Goal: Task Accomplishment & Management: Complete application form

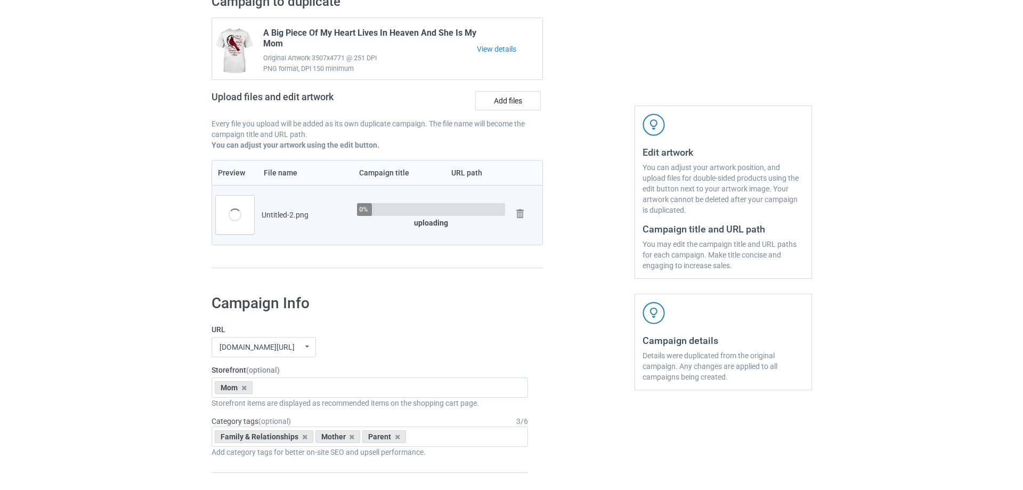
scroll to position [107, 0]
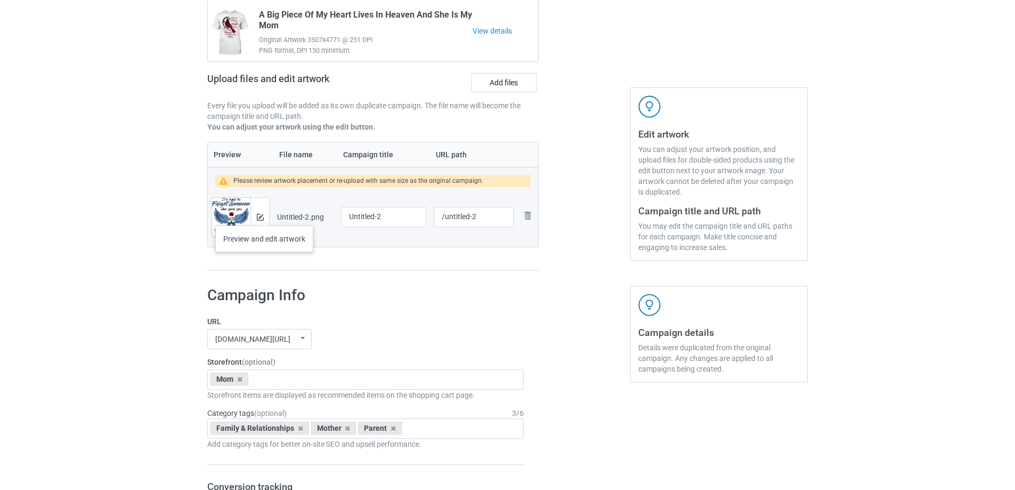
click at [264, 215] on div at bounding box center [259, 217] width 19 height 38
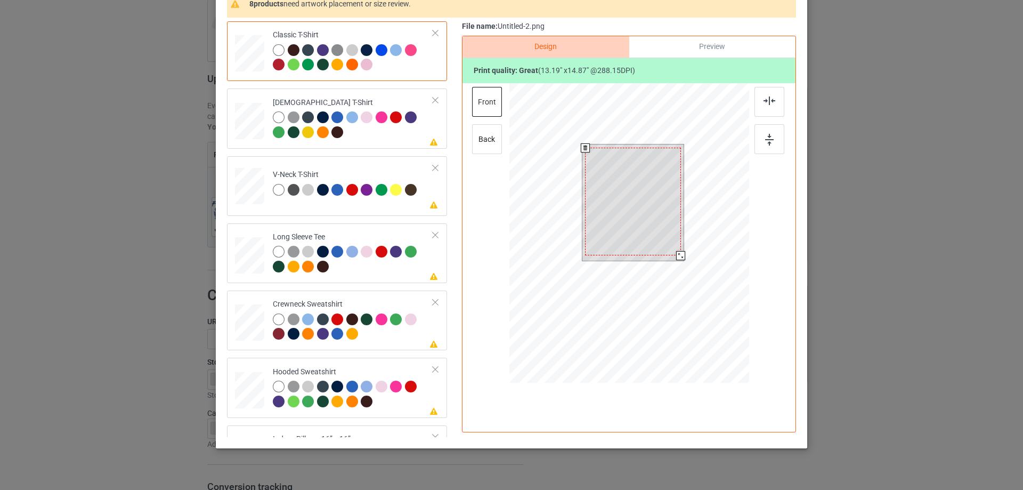
click at [677, 253] on div at bounding box center [680, 255] width 9 height 9
click at [661, 237] on div at bounding box center [632, 198] width 95 height 108
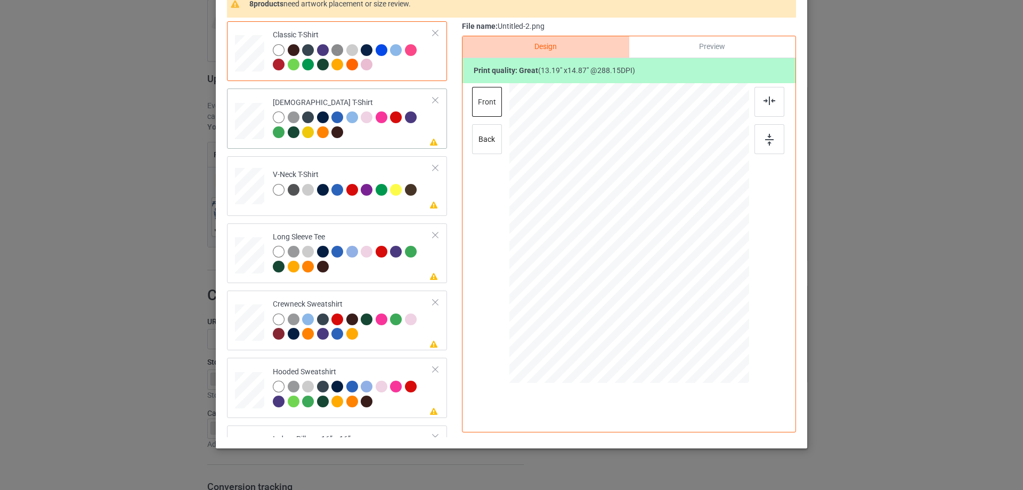
click at [391, 130] on div at bounding box center [353, 125] width 160 height 29
click at [770, 103] on img at bounding box center [769, 100] width 12 height 9
click at [380, 209] on div "Please review artwork placement V-Neck T-Shirt" at bounding box center [337, 186] width 220 height 60
click at [776, 112] on div at bounding box center [769, 102] width 30 height 30
click at [392, 273] on div at bounding box center [353, 260] width 160 height 29
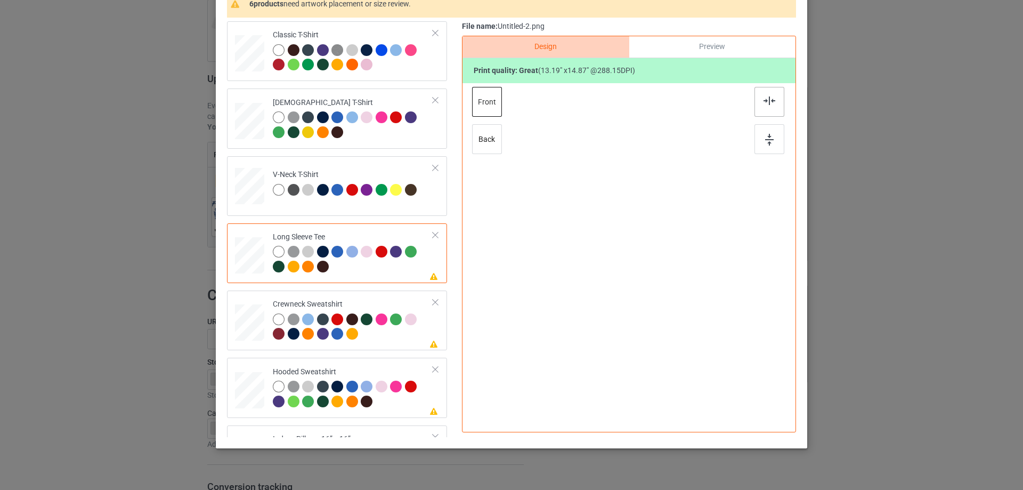
click at [763, 106] on div at bounding box center [769, 102] width 30 height 30
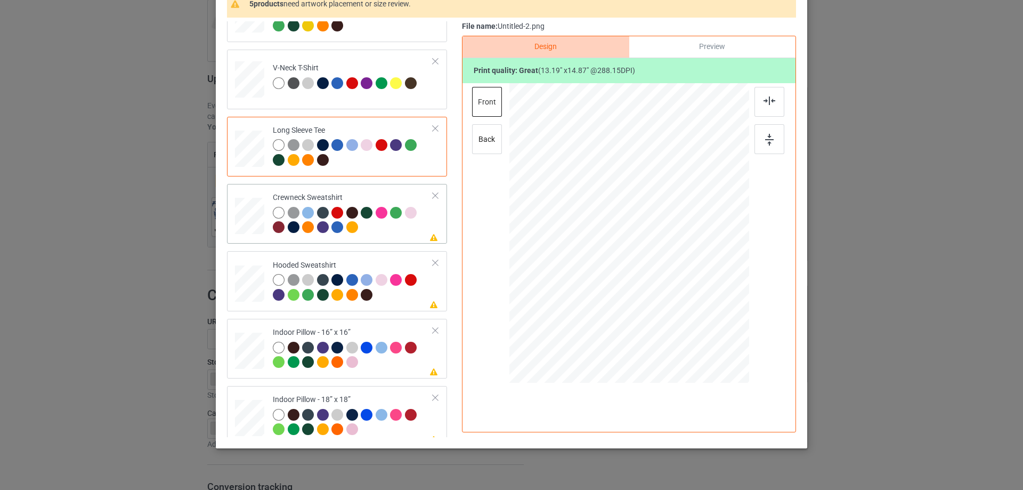
click at [411, 229] on div at bounding box center [353, 221] width 160 height 29
click at [788, 94] on div "Design Preview Print quality: great ( 13.19 " x 14.87 " @ 288.15 DPI) front back" at bounding box center [629, 234] width 334 height 396
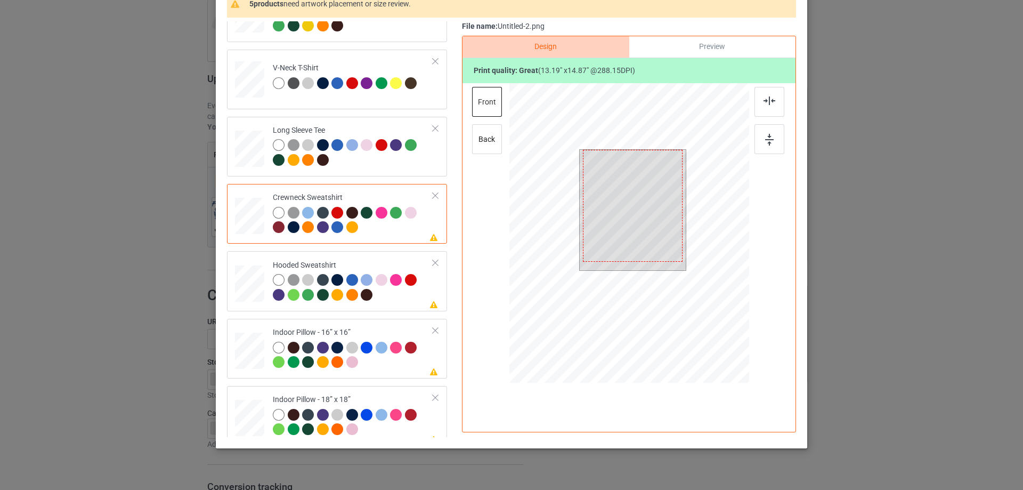
drag, startPoint x: 774, startPoint y: 99, endPoint x: 594, endPoint y: 204, distance: 208.4
click at [774, 99] on div at bounding box center [769, 102] width 30 height 30
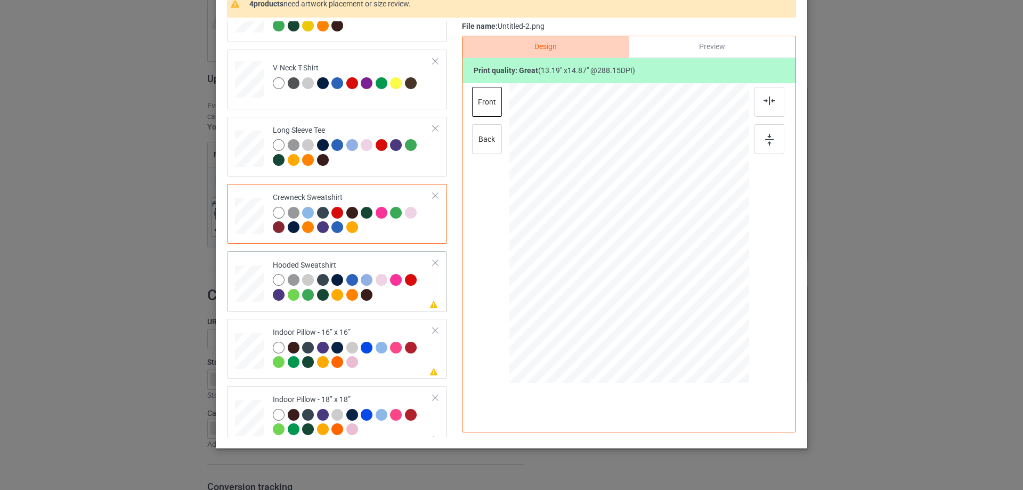
click at [391, 294] on div at bounding box center [353, 288] width 160 height 29
click at [775, 96] on div at bounding box center [769, 102] width 30 height 30
click at [380, 328] on div "Indoor Pillow - 16” x 16”" at bounding box center [353, 347] width 160 height 40
click at [661, 280] on div at bounding box center [629, 233] width 144 height 162
click at [697, 37] on div "Preview" at bounding box center [712, 46] width 166 height 21
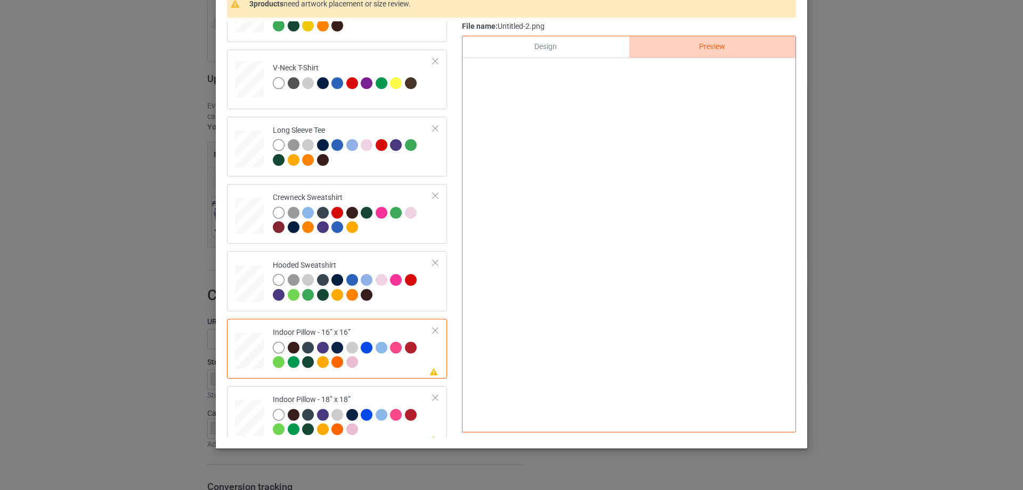
click at [552, 46] on div "Design" at bounding box center [545, 46] width 166 height 21
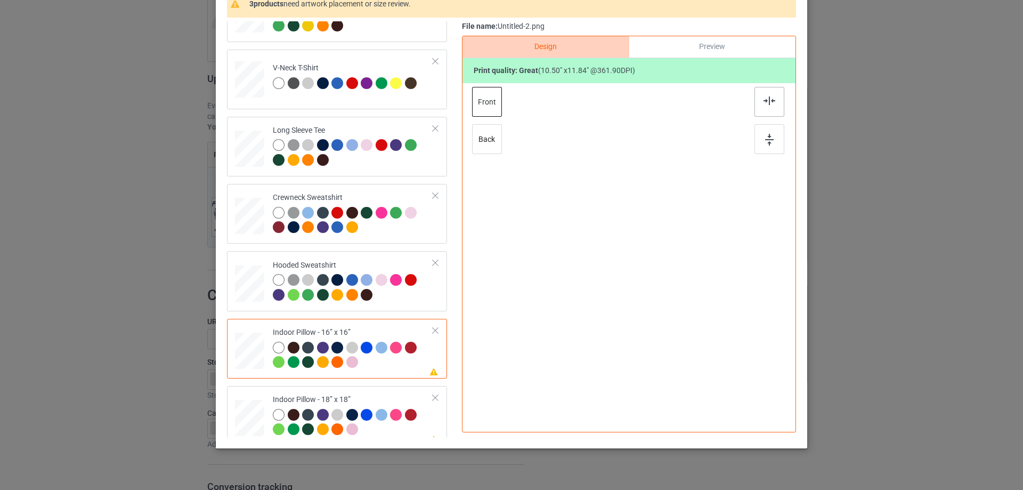
click at [780, 105] on div at bounding box center [769, 102] width 30 height 30
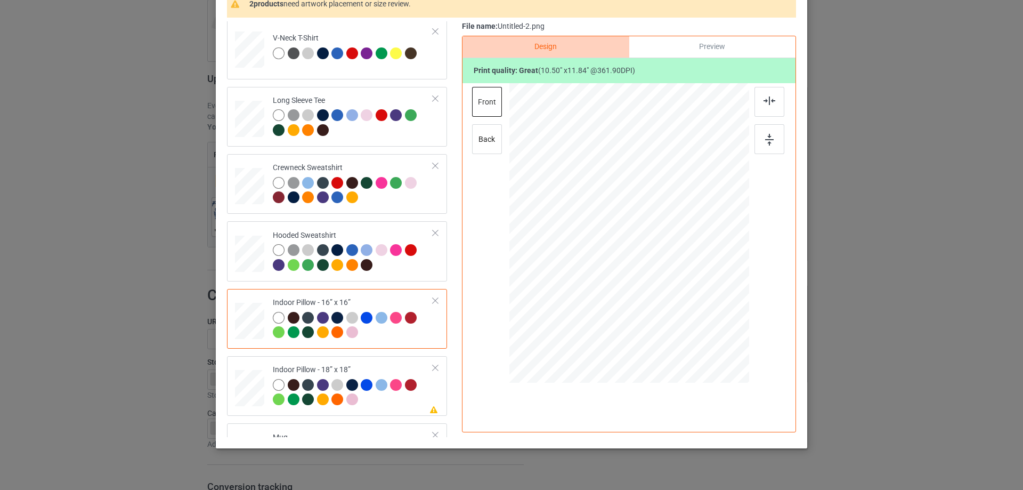
scroll to position [183, 0]
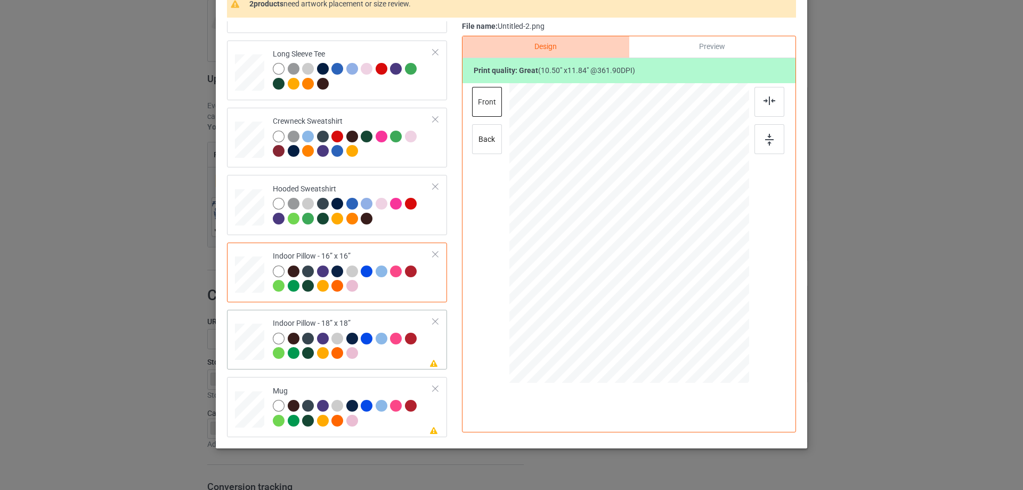
click at [355, 316] on td "Please review artwork placement Indoor Pillow - 18” x 18”" at bounding box center [353, 339] width 172 height 51
click at [757, 97] on div at bounding box center [769, 102] width 30 height 30
click at [382, 375] on div "Classic T-Shirt Ladies T-Shirt V-Neck T-Shirt Long Sleeve Tee Crewneck Sweatshi…" at bounding box center [340, 138] width 227 height 598
click at [379, 383] on td "Please review artwork placement Mug" at bounding box center [353, 406] width 172 height 51
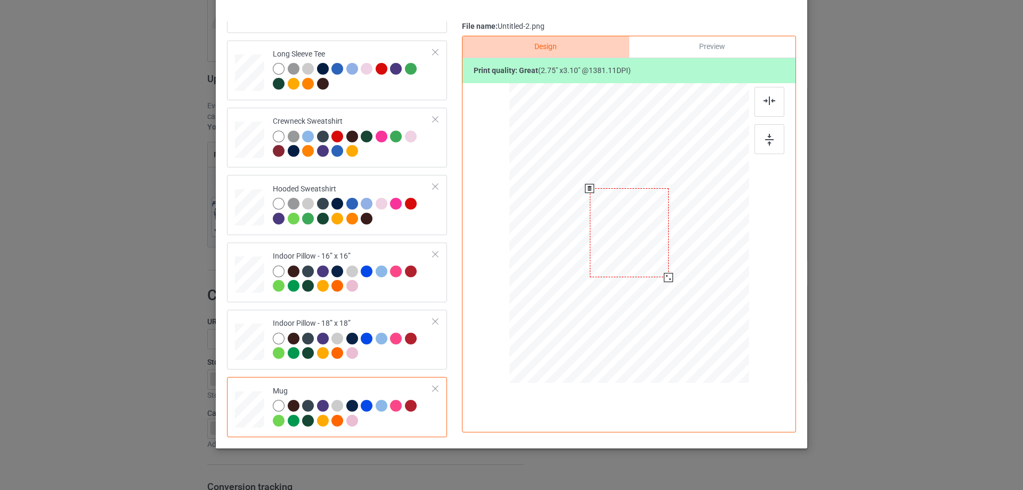
drag, startPoint x: 697, startPoint y: 311, endPoint x: 672, endPoint y: 267, distance: 50.1
click at [672, 267] on div at bounding box center [629, 233] width 240 height 100
drag, startPoint x: 647, startPoint y: 260, endPoint x: 713, endPoint y: 260, distance: 66.1
click at [713, 260] on div at bounding box center [695, 232] width 79 height 89
click at [769, 138] on img at bounding box center [769, 140] width 9 height 12
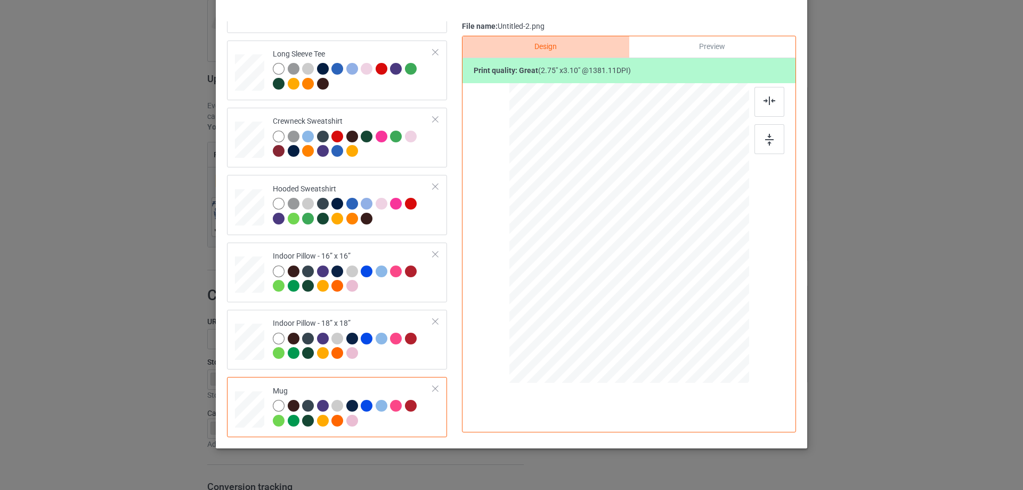
click at [713, 51] on div "Preview" at bounding box center [712, 46] width 166 height 21
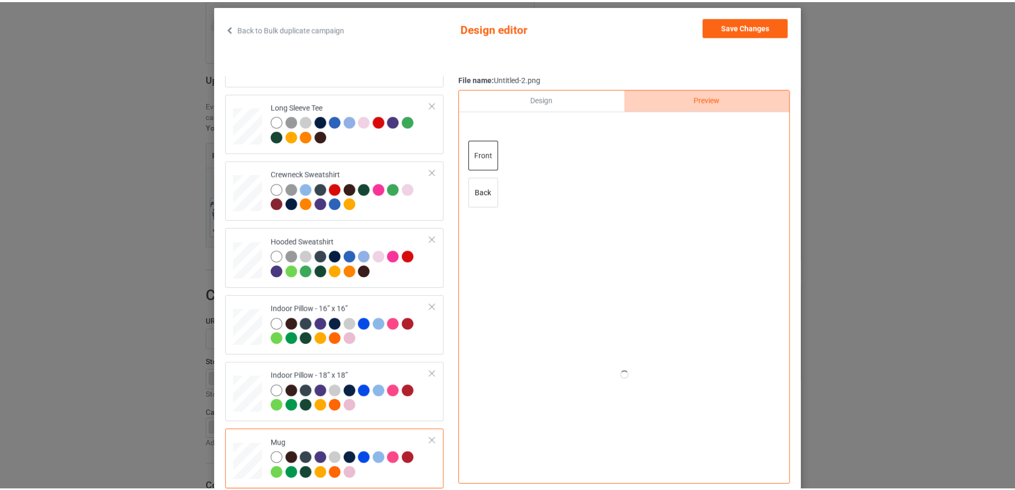
scroll to position [53, 0]
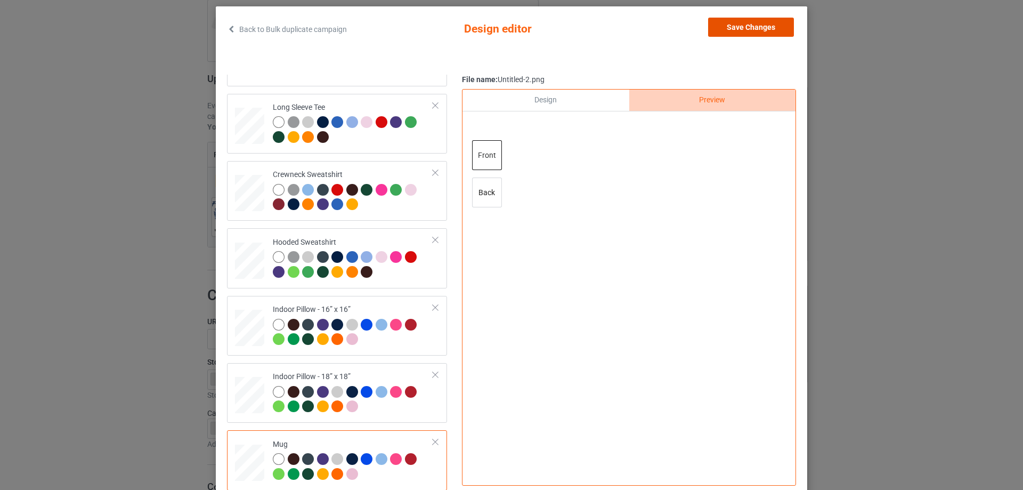
click at [741, 32] on button "Save Changes" at bounding box center [751, 27] width 86 height 19
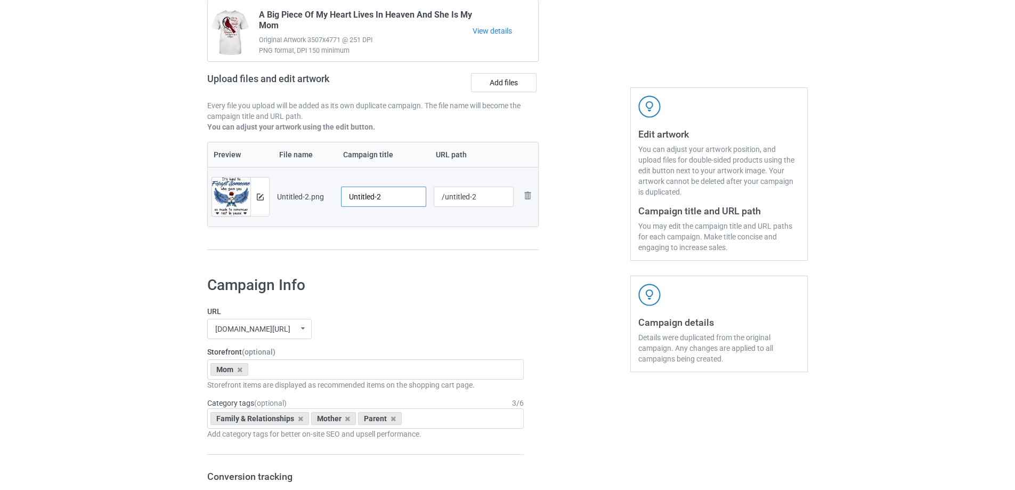
click at [363, 192] on input "Untitled-2" at bounding box center [383, 196] width 85 height 20
paste input "It's Hard To Forget Someone Who Gave You So Much To Remember Rest In Peace My M…"
type input "It's Hard To Forget Someone Who Gave You So Much To Remember Rest In Peace My M…"
click at [421, 251] on div "Campaign to duplicate A Big Piece Of My Heart Lives In Heaven And She Is My Mom…" at bounding box center [373, 118] width 346 height 300
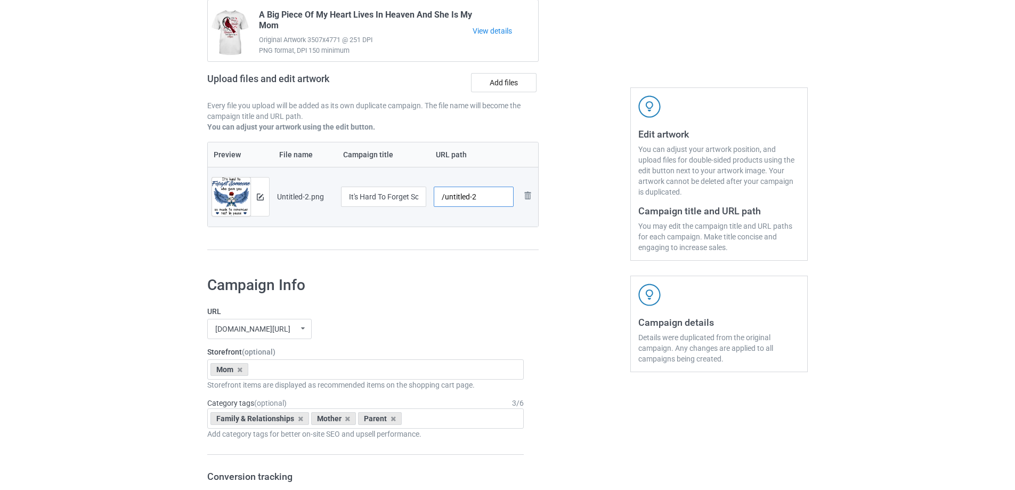
drag, startPoint x: 444, startPoint y: 201, endPoint x: 483, endPoint y: 200, distance: 38.4
click at [483, 200] on input "/untitled-2" at bounding box center [474, 196] width 80 height 20
drag, startPoint x: 462, startPoint y: 197, endPoint x: 481, endPoint y: 205, distance: 19.8
click at [476, 202] on input "/miht2" at bounding box center [474, 196] width 80 height 20
drag, startPoint x: 459, startPoint y: 197, endPoint x: 481, endPoint y: 198, distance: 21.4
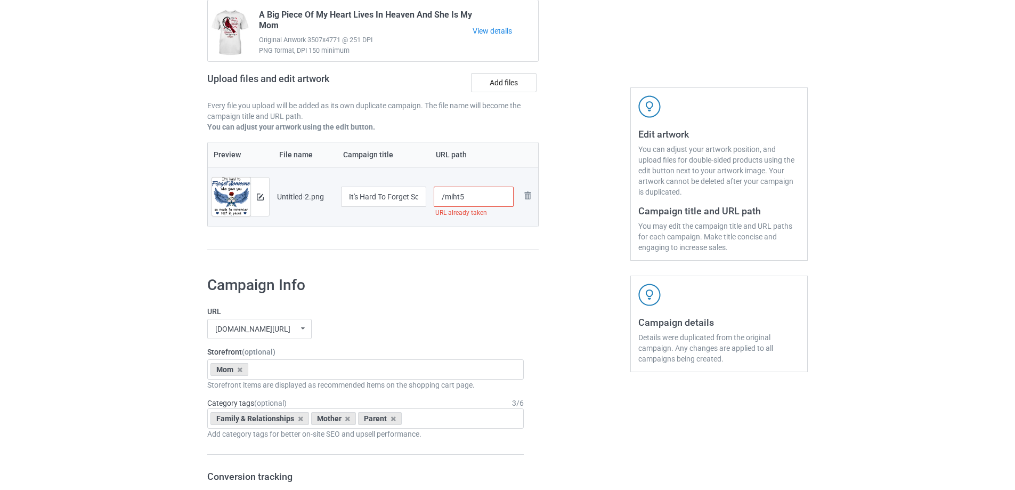
click at [479, 198] on input "/miht5" at bounding box center [474, 196] width 80 height 20
drag, startPoint x: 459, startPoint y: 197, endPoint x: 469, endPoint y: 198, distance: 10.2
click at [469, 198] on input "/miht5" at bounding box center [474, 196] width 80 height 20
drag, startPoint x: 464, startPoint y: 198, endPoint x: 472, endPoint y: 199, distance: 8.6
click at [472, 199] on input "/miht0" at bounding box center [474, 196] width 80 height 20
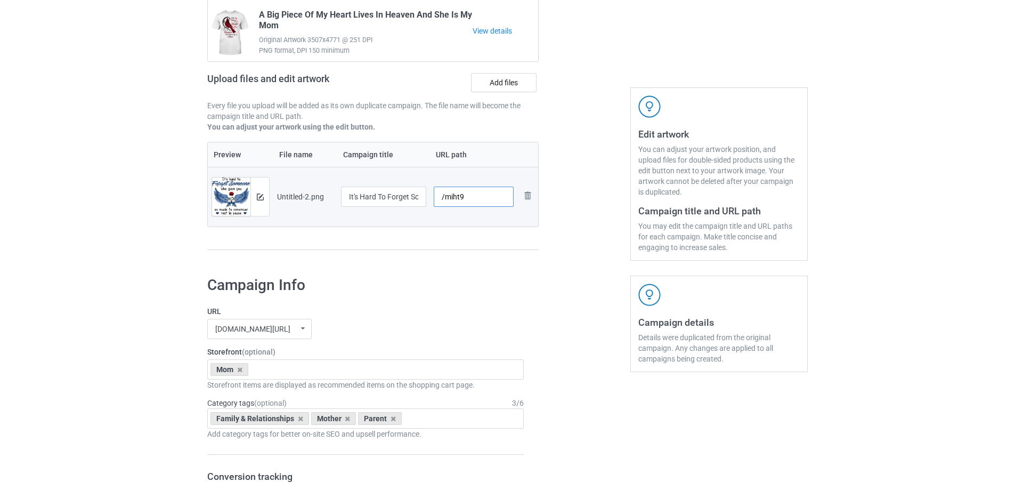
drag, startPoint x: 460, startPoint y: 198, endPoint x: 469, endPoint y: 198, distance: 9.6
click at [469, 198] on input "/miht9" at bounding box center [474, 196] width 80 height 20
drag, startPoint x: 460, startPoint y: 197, endPoint x: 477, endPoint y: 200, distance: 17.5
click at [477, 200] on input "/miht8" at bounding box center [474, 196] width 80 height 20
drag, startPoint x: 460, startPoint y: 197, endPoint x: 483, endPoint y: 199, distance: 22.5
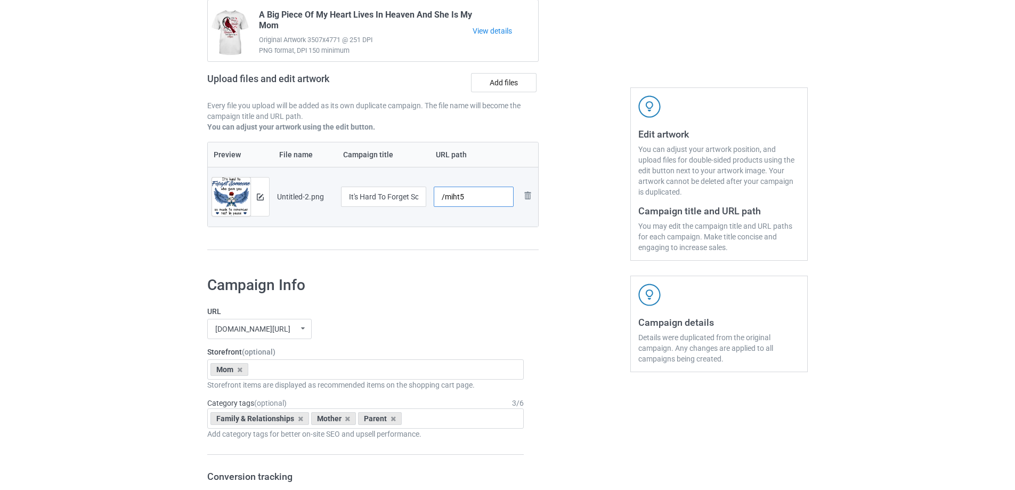
click at [483, 199] on input "/miht5" at bounding box center [474, 196] width 80 height 20
click at [466, 227] on table "Preview File name Campaign title URL path Preview and edit artwork Untitled-2.p…" at bounding box center [372, 184] width 331 height 85
drag, startPoint x: 461, startPoint y: 198, endPoint x: 473, endPoint y: 201, distance: 11.6
click at [473, 201] on input "/miht5" at bounding box center [474, 196] width 80 height 20
drag, startPoint x: 459, startPoint y: 198, endPoint x: 470, endPoint y: 199, distance: 11.8
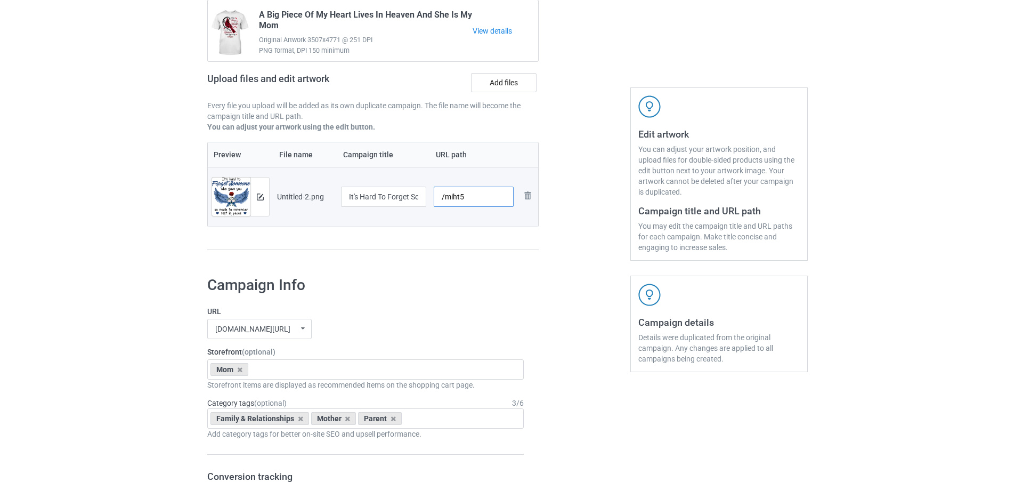
click at [470, 199] on input "/miht5" at bounding box center [474, 196] width 80 height 20
drag, startPoint x: 459, startPoint y: 199, endPoint x: 470, endPoint y: 202, distance: 11.8
click at [469, 202] on input "/miht2" at bounding box center [474, 196] width 80 height 20
click at [472, 213] on div at bounding box center [474, 210] width 80 height 6
drag, startPoint x: 459, startPoint y: 199, endPoint x: 469, endPoint y: 200, distance: 10.2
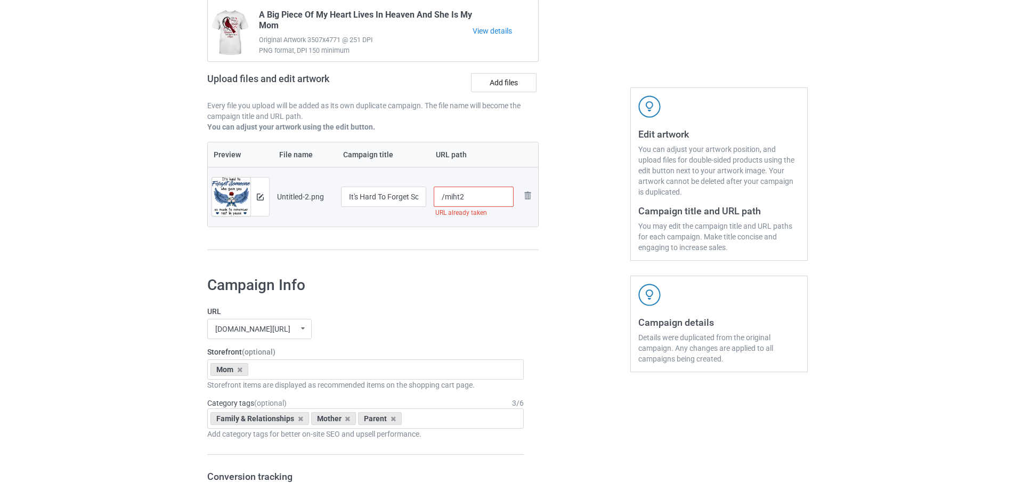
click at [469, 200] on input "/miht2" at bounding box center [474, 196] width 80 height 20
click at [470, 198] on input "/miht3" at bounding box center [474, 196] width 80 height 20
type input "/miht3"
click at [464, 231] on div "Preview File name Campaign title URL path Preview and edit artwork Untitled-2.p…" at bounding box center [372, 196] width 331 height 109
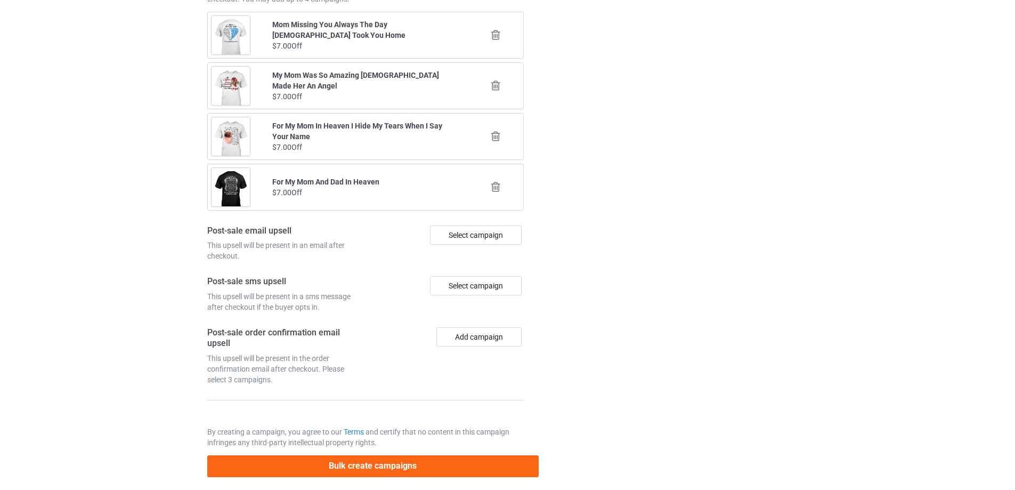
scroll to position [1240, 0]
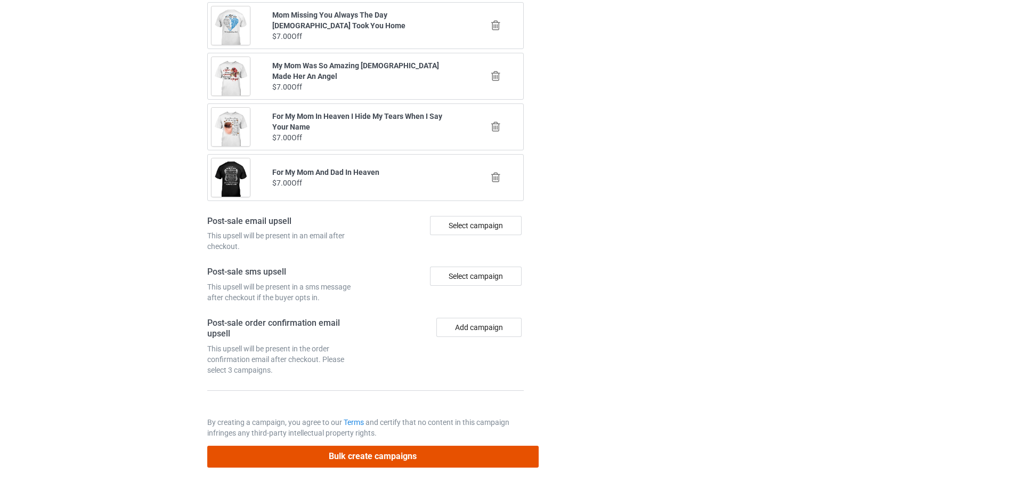
click at [446, 465] on button "Bulk create campaigns" at bounding box center [372, 456] width 331 height 22
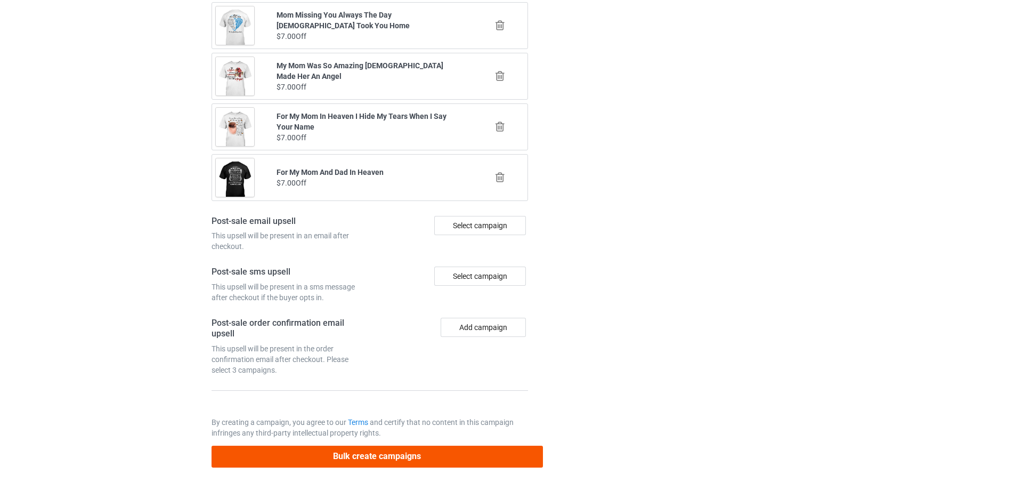
scroll to position [0, 0]
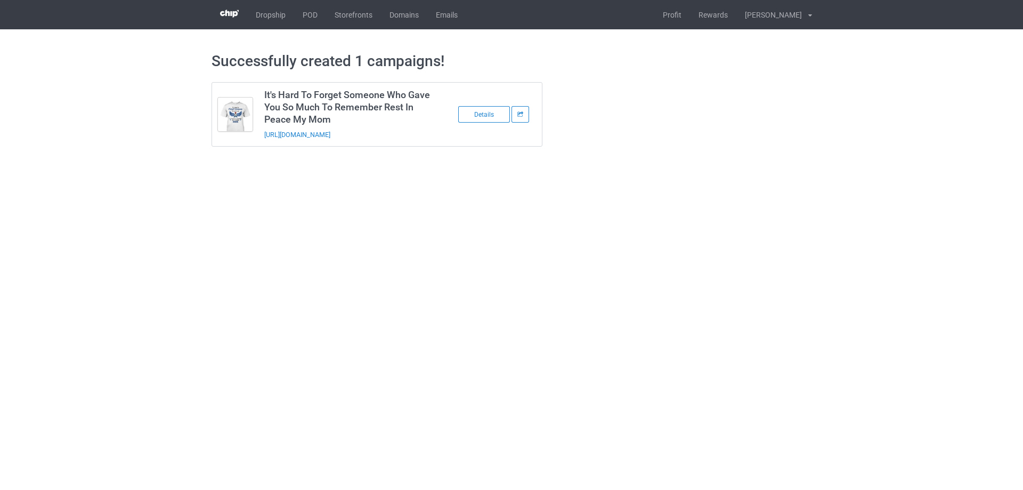
drag, startPoint x: 432, startPoint y: 131, endPoint x: 267, endPoint y: 139, distance: 164.8
click at [267, 139] on td "It's Hard To Forget Someone Who Gave You So Much To Remember Rest In Peace My M…" at bounding box center [348, 114] width 180 height 63
click at [443, 132] on td "Details" at bounding box center [490, 114] width 103 height 63
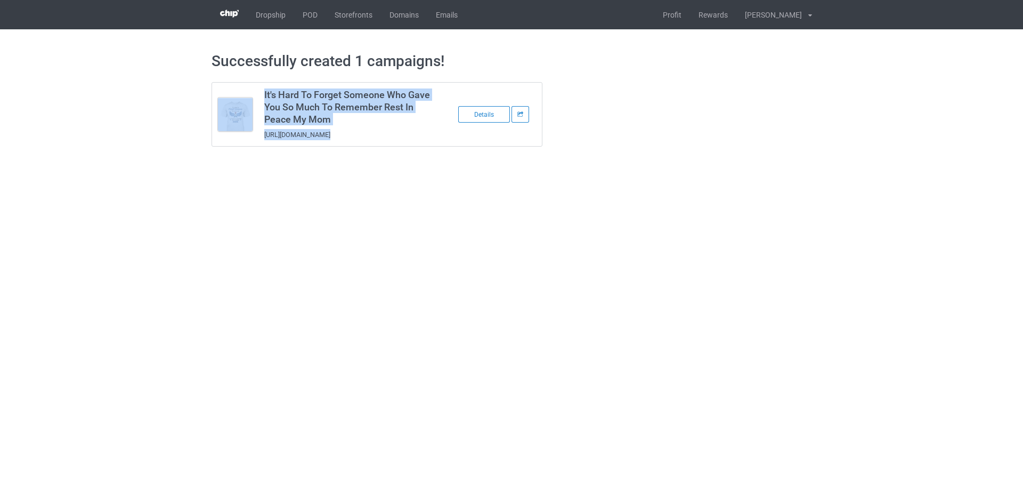
click at [443, 132] on td "Details" at bounding box center [490, 114] width 103 height 63
click at [428, 139] on td "It's Hard To Forget Someone Who Gave You So Much To Remember Rest In Peace My M…" at bounding box center [348, 114] width 180 height 63
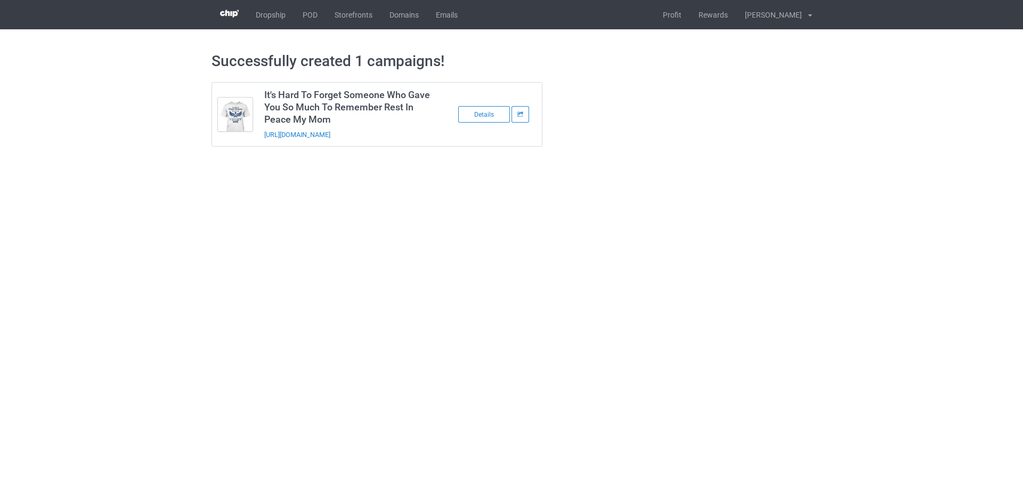
drag, startPoint x: 414, startPoint y: 134, endPoint x: 257, endPoint y: 143, distance: 157.5
click at [257, 143] on tbody "It's Hard To Forget Someone Who Gave You So Much To Remember Rest In Peace My M…" at bounding box center [377, 114] width 330 height 63
click at [419, 132] on td "It's Hard To Forget Someone Who Gave You So Much To Remember Rest In Peace My M…" at bounding box center [348, 114] width 180 height 63
drag, startPoint x: 413, startPoint y: 134, endPoint x: 263, endPoint y: 144, distance: 150.1
click at [263, 144] on td "It's Hard To Forget Someone Who Gave You So Much To Remember Rest In Peace My M…" at bounding box center [348, 114] width 180 height 63
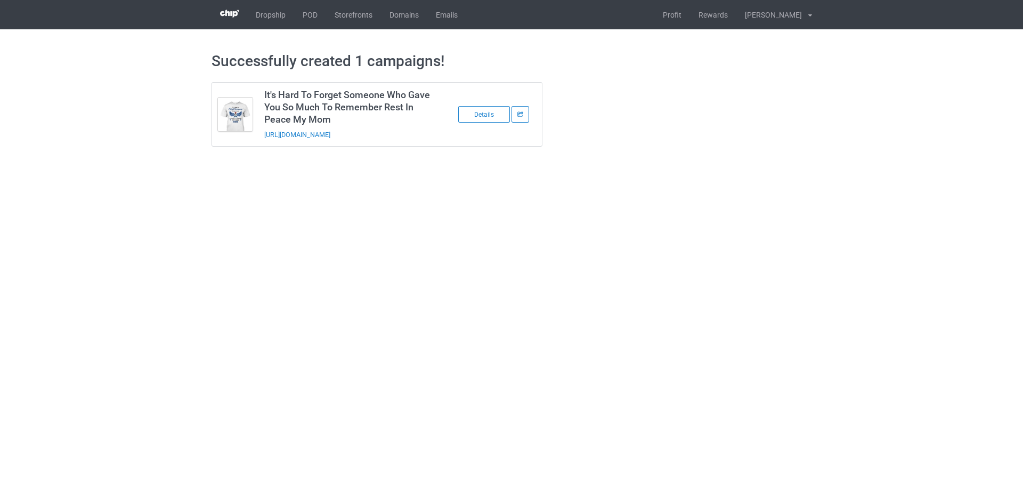
copy link "https://www.sendinglovetoheaven.com/miht3"
click at [903, 217] on body "Dropship POD Storefronts Domains Emails Profit Rewards Đỗ Cao Thái Settings Log…" at bounding box center [511, 245] width 1023 height 490
click at [303, 16] on link "POD" at bounding box center [310, 14] width 32 height 29
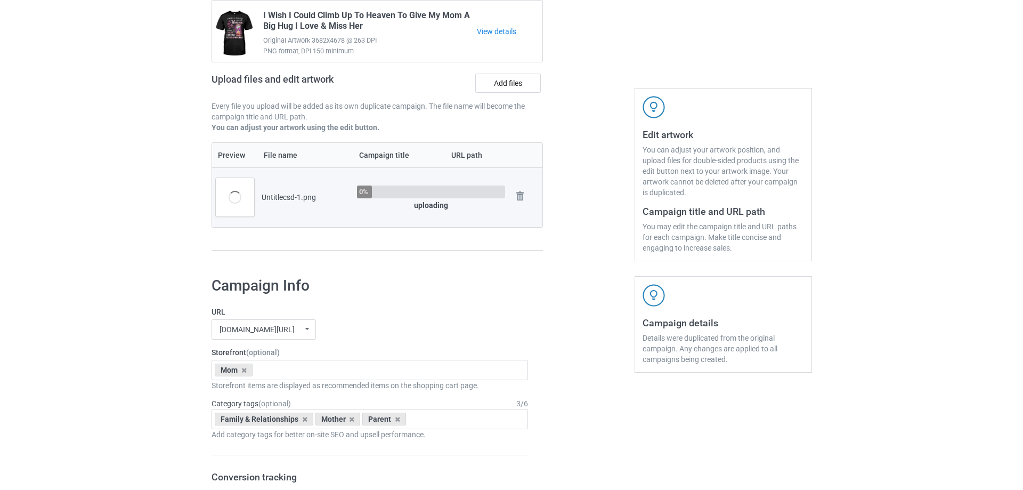
scroll to position [107, 0]
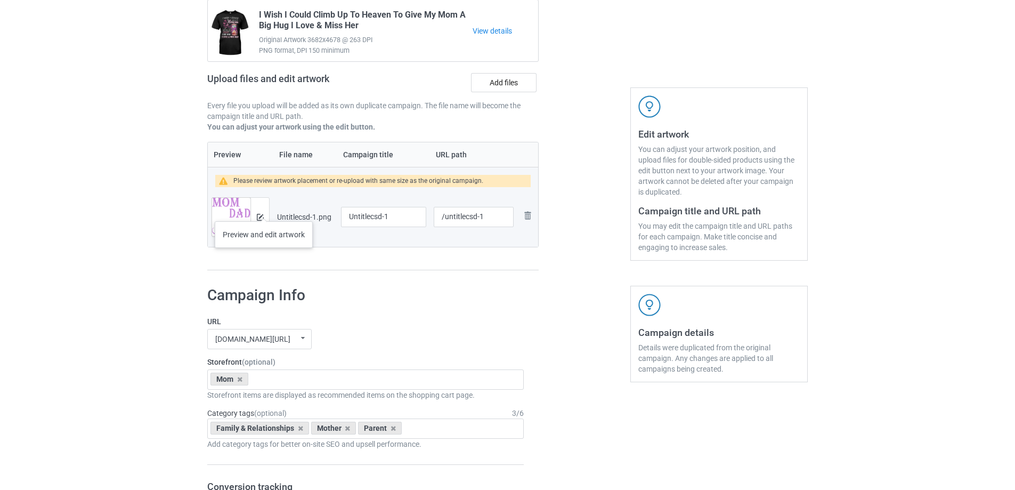
click at [264, 210] on div at bounding box center [259, 217] width 19 height 38
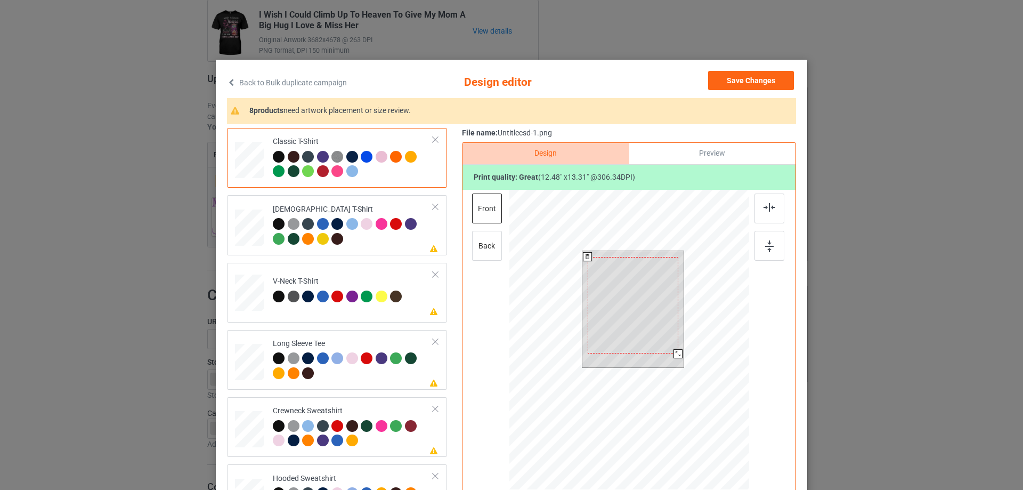
drag, startPoint x: 677, startPoint y: 360, endPoint x: 671, endPoint y: 355, distance: 7.9
click at [673, 355] on div at bounding box center [677, 353] width 9 height 9
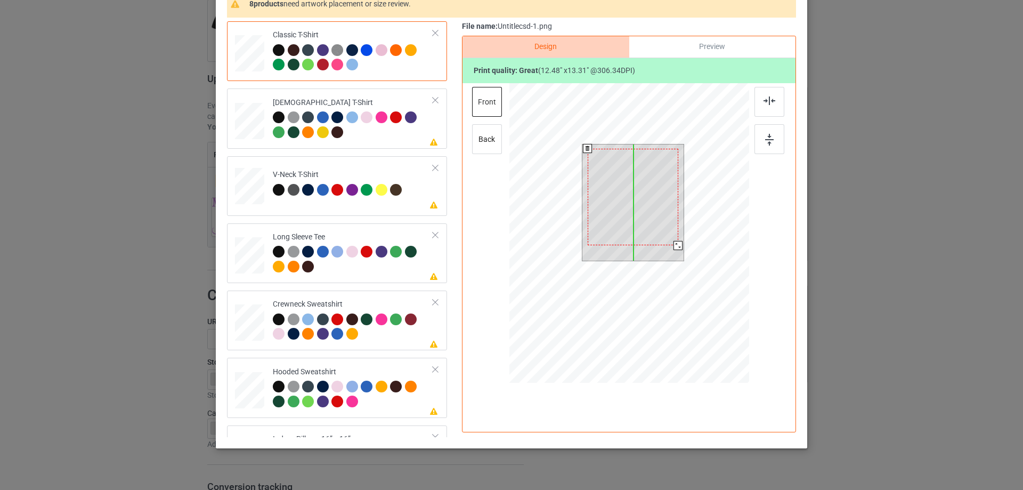
click at [657, 227] on div at bounding box center [633, 197] width 91 height 96
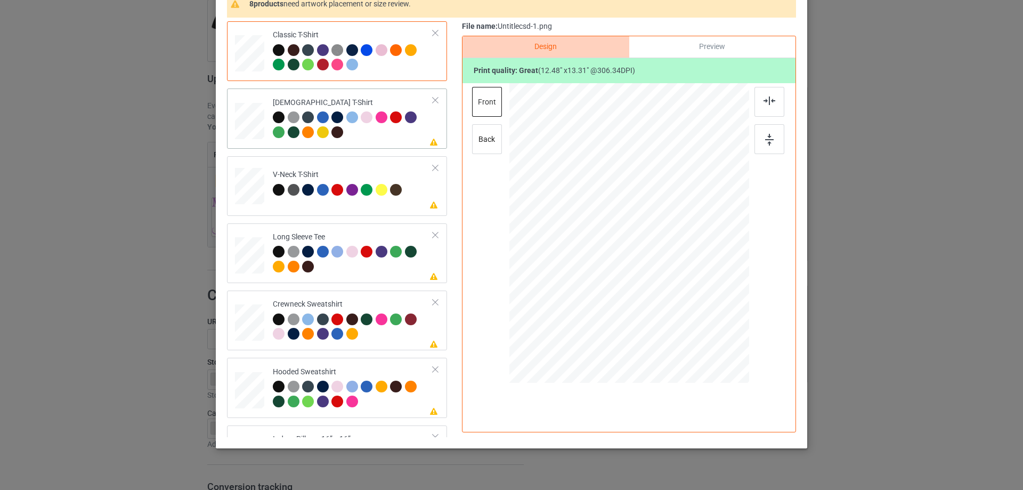
click at [378, 141] on div at bounding box center [353, 125] width 160 height 29
click at [754, 106] on div at bounding box center [769, 102] width 30 height 30
click at [343, 163] on td "Please review artwork placement V-Neck T-Shirt" at bounding box center [353, 183] width 172 height 47
click at [763, 96] on img at bounding box center [769, 100] width 12 height 9
click at [412, 233] on div "Long Sleeve Tee" at bounding box center [353, 252] width 160 height 40
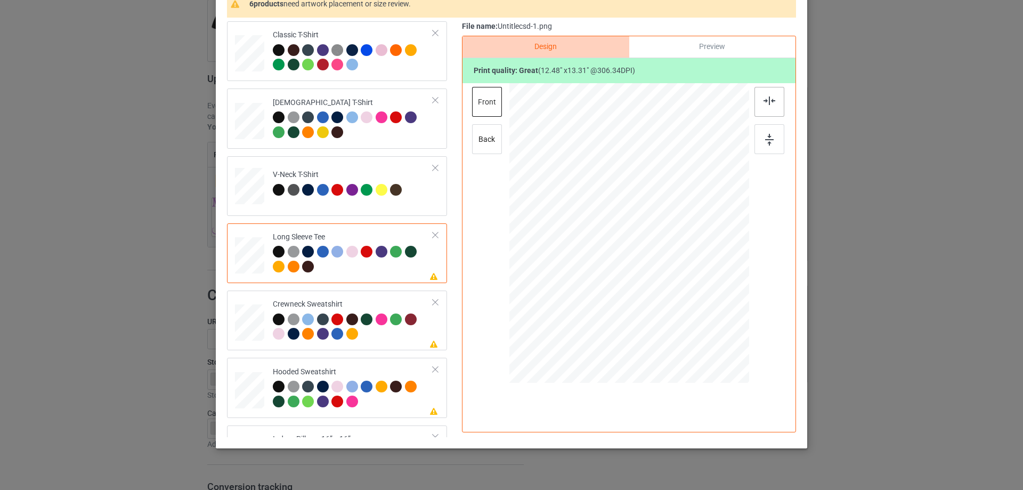
click at [779, 97] on div at bounding box center [769, 102] width 30 height 30
click at [367, 299] on div "Crewneck Sweatshirt" at bounding box center [353, 319] width 160 height 40
click at [760, 106] on div at bounding box center [769, 102] width 30 height 30
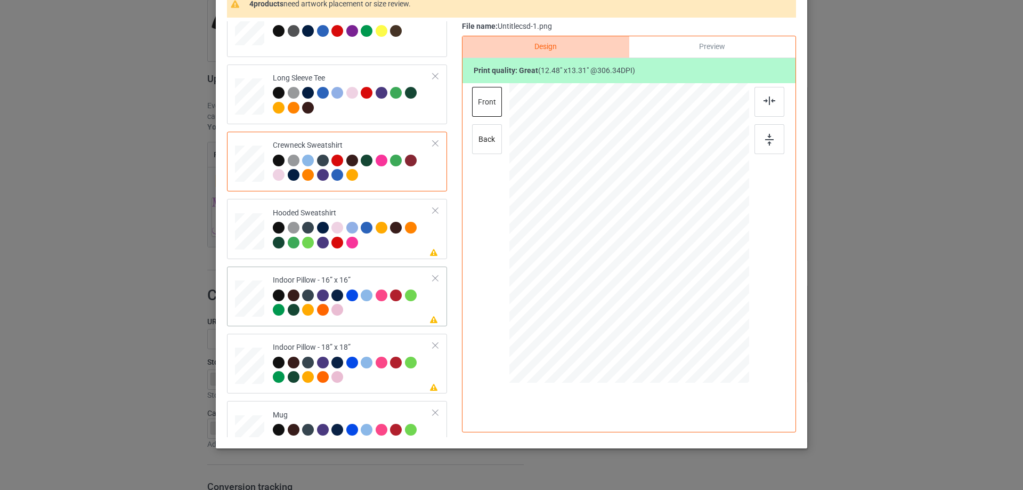
scroll to position [160, 0]
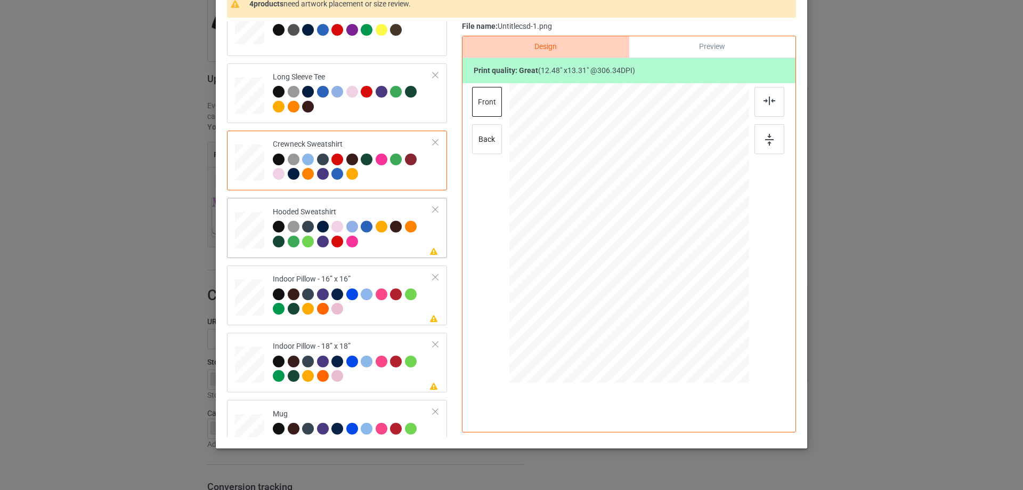
click at [400, 242] on div at bounding box center [353, 235] width 160 height 29
click at [765, 100] on img at bounding box center [769, 100] width 12 height 9
click at [314, 284] on div "Indoor Pillow - 16” x 16”" at bounding box center [353, 294] width 160 height 40
click at [681, 47] on div "Preview" at bounding box center [712, 46] width 166 height 21
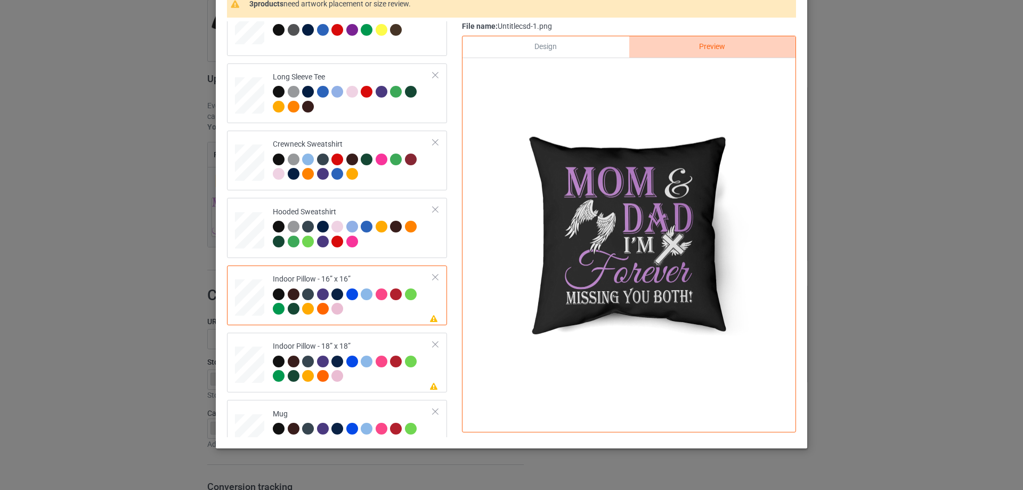
click at [559, 49] on div "Design" at bounding box center [545, 46] width 166 height 21
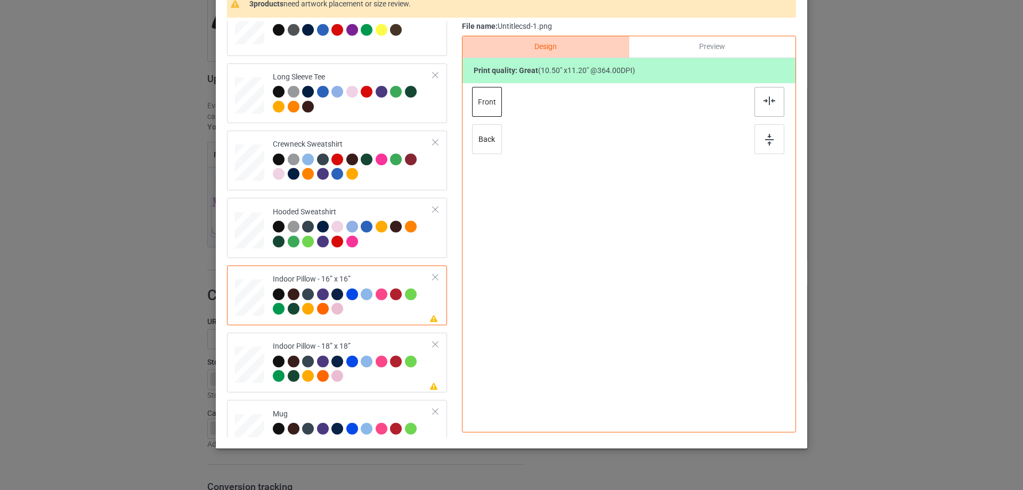
click at [768, 93] on div at bounding box center [769, 102] width 30 height 30
click at [331, 334] on div "Please review artwork placement Indoor Pillow - 18” x 18”" at bounding box center [337, 362] width 220 height 60
click at [763, 99] on img at bounding box center [769, 100] width 12 height 9
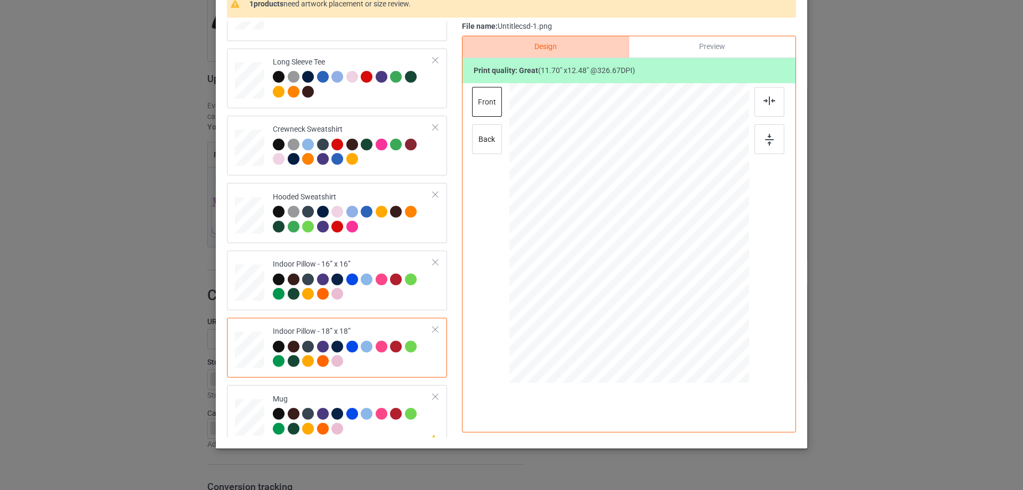
scroll to position [183, 0]
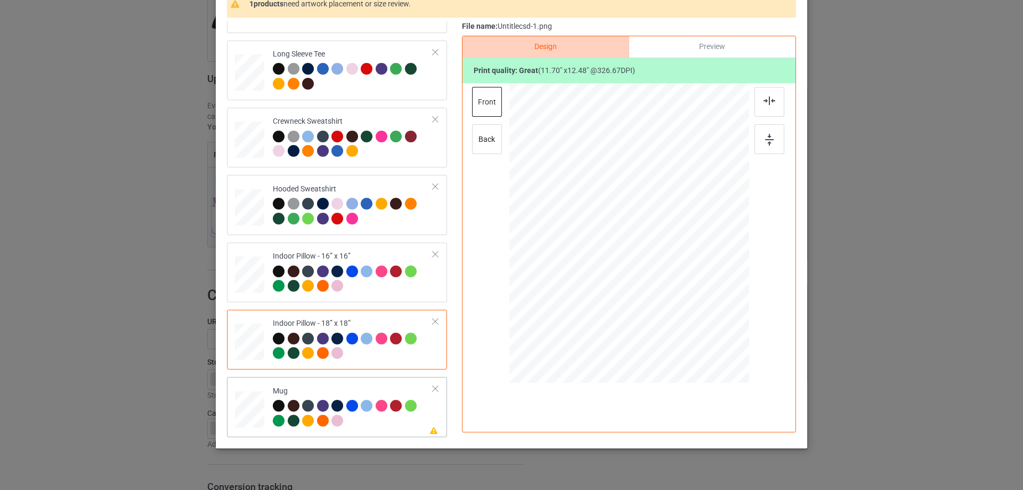
click at [312, 387] on div "Mug" at bounding box center [353, 406] width 160 height 40
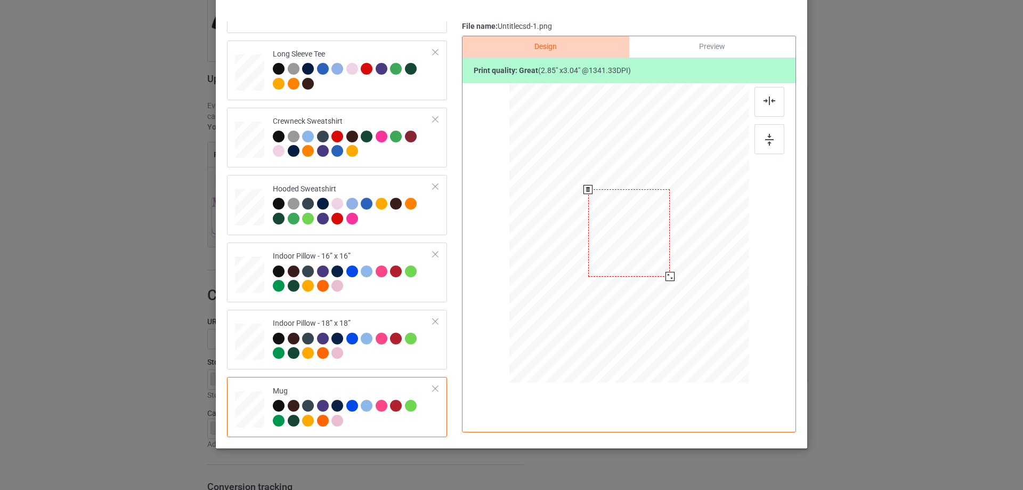
drag, startPoint x: 681, startPoint y: 282, endPoint x: 669, endPoint y: 271, distance: 16.2
click at [669, 271] on div at bounding box center [629, 233] width 240 height 100
drag, startPoint x: 651, startPoint y: 262, endPoint x: 716, endPoint y: 261, distance: 65.0
click at [716, 261] on div at bounding box center [694, 232] width 82 height 87
click at [766, 137] on img at bounding box center [769, 140] width 9 height 12
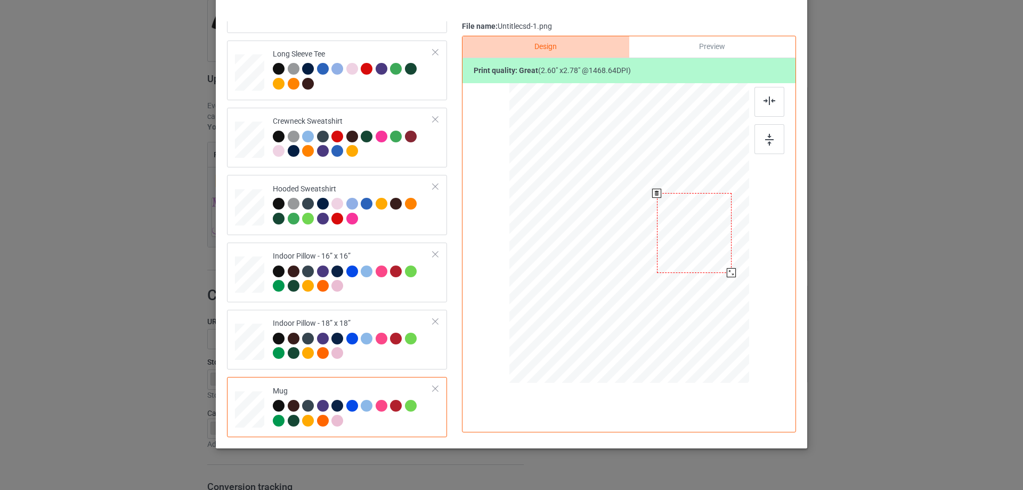
drag, startPoint x: 733, startPoint y: 276, endPoint x: 727, endPoint y: 274, distance: 5.7
click at [727, 274] on div at bounding box center [731, 272] width 9 height 9
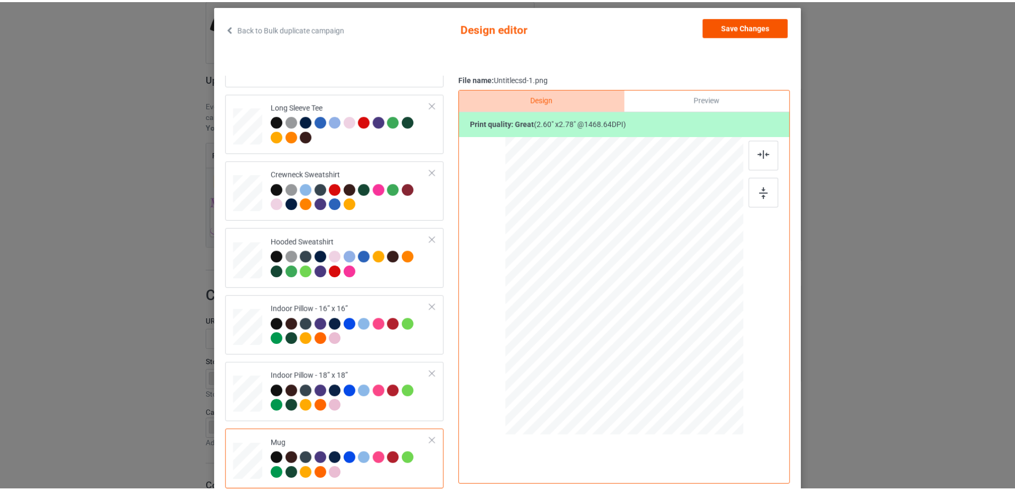
scroll to position [53, 0]
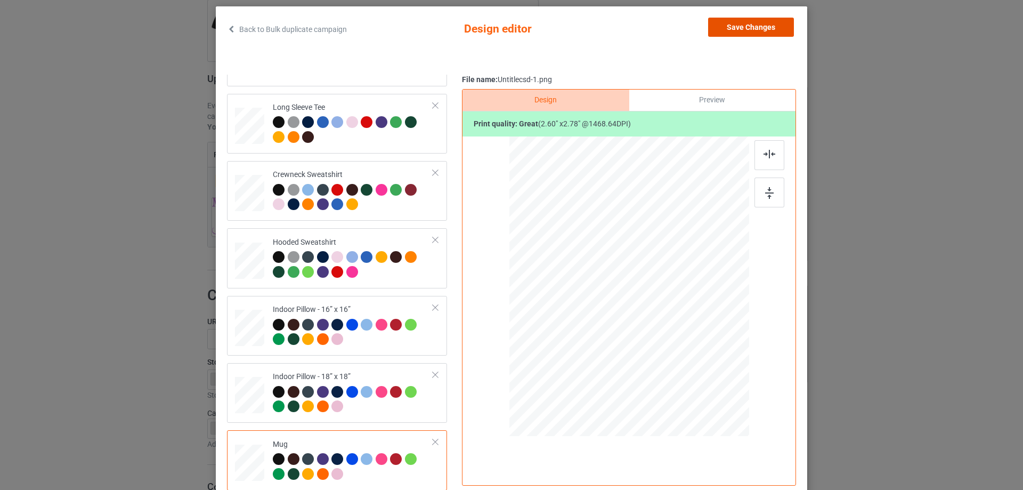
click at [741, 31] on button "Save Changes" at bounding box center [751, 27] width 86 height 19
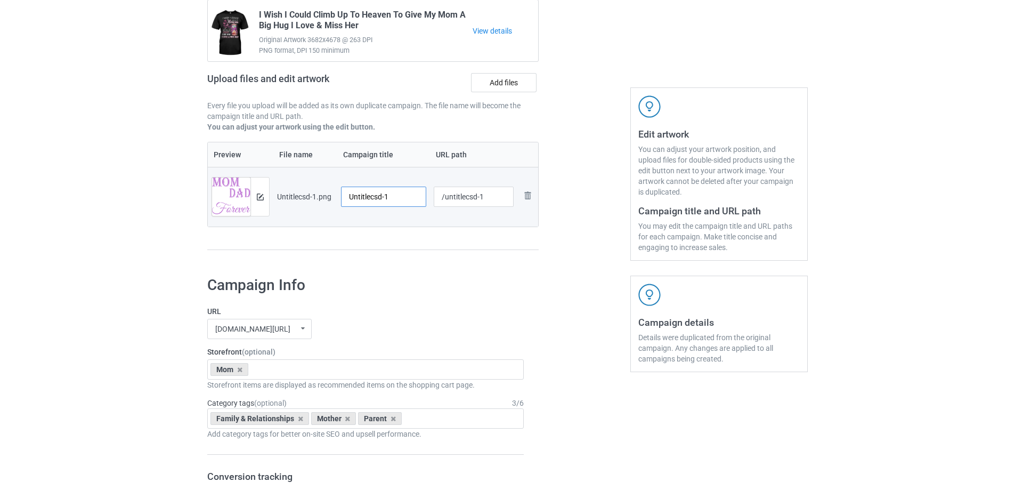
click at [367, 193] on input "Untitlecsd-1" at bounding box center [383, 196] width 85 height 20
paste input "Mom And Dad I'm Forever Missing You Both"
type input "Mom And Dad I'm Forever Missing You Both"
drag, startPoint x: 408, startPoint y: 245, endPoint x: 434, endPoint y: 205, distance: 48.2
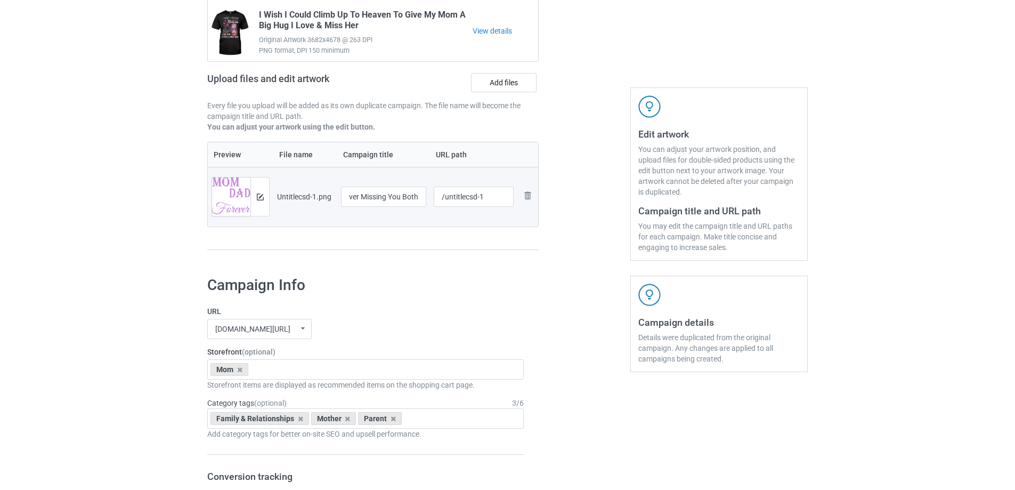
click at [408, 245] on div "Preview File name Campaign title URL path Preview and edit artwork Untitlecsd-1…" at bounding box center [372, 196] width 331 height 109
drag, startPoint x: 445, startPoint y: 199, endPoint x: 492, endPoint y: 193, distance: 47.8
click at [492, 193] on input "/untitlecsd-1" at bounding box center [474, 196] width 80 height 20
type input "/mdif"
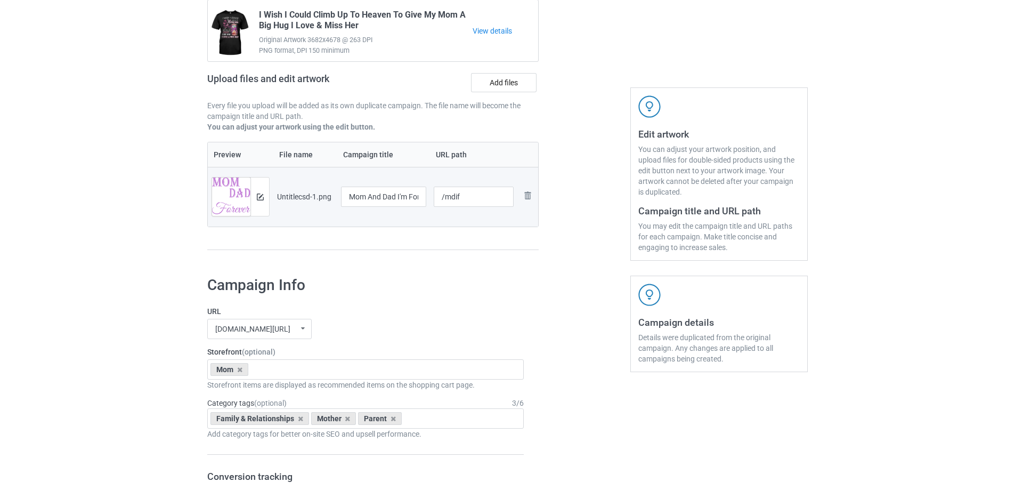
click at [550, 262] on div at bounding box center [584, 118] width 77 height 300
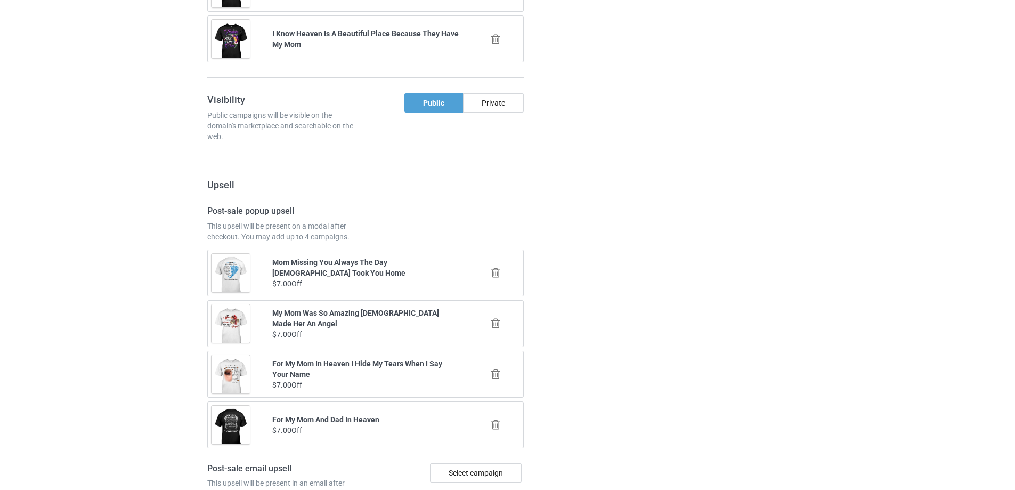
scroll to position [1225, 0]
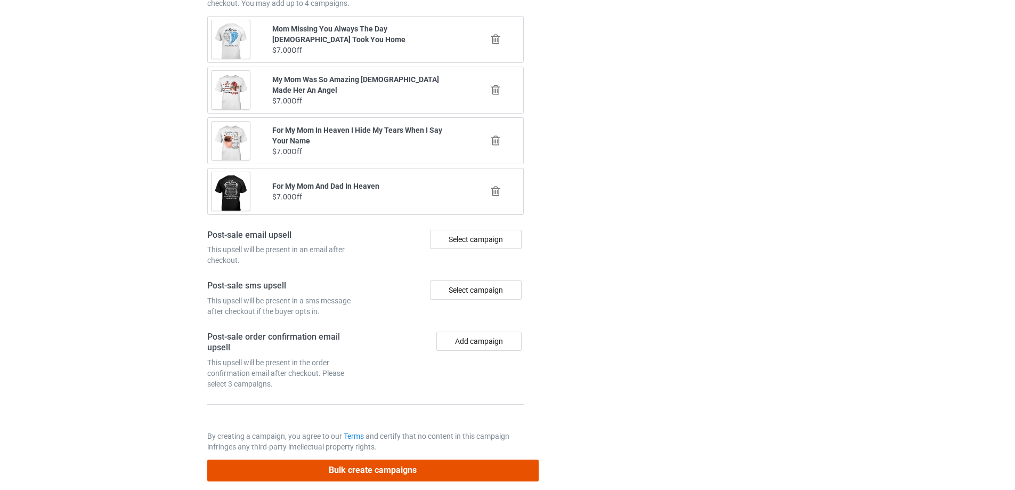
click at [403, 475] on button "Bulk create campaigns" at bounding box center [372, 470] width 331 height 22
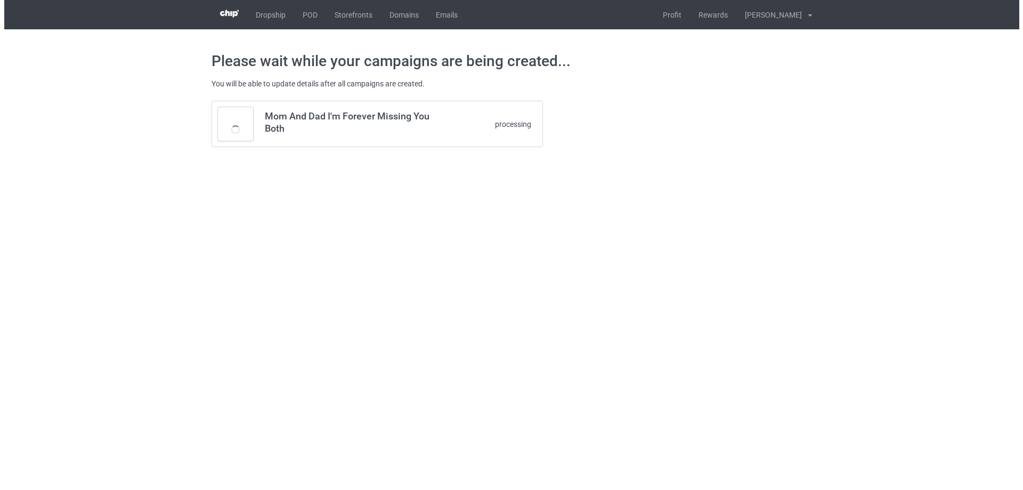
scroll to position [0, 0]
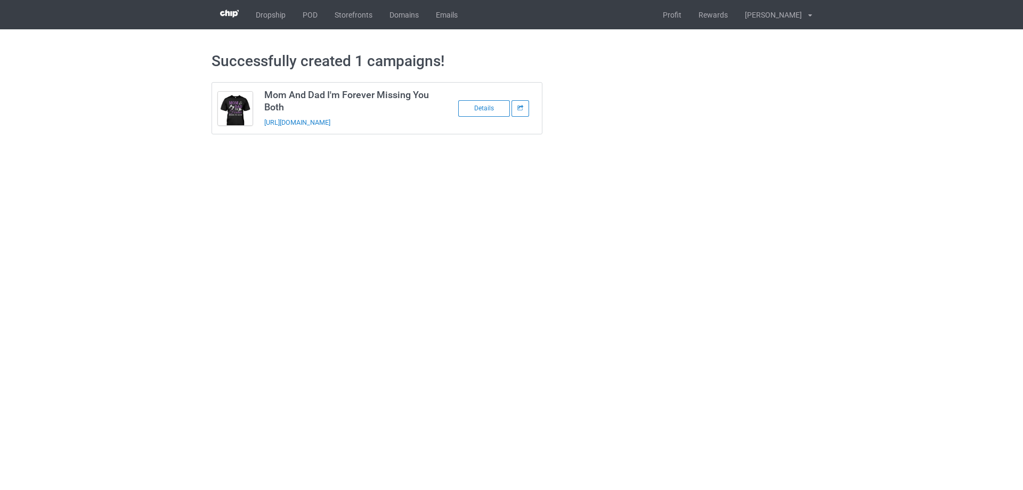
drag, startPoint x: 323, startPoint y: 135, endPoint x: 265, endPoint y: 127, distance: 58.1
click at [265, 127] on div "[URL][DOMAIN_NAME]" at bounding box center [338, 122] width 149 height 11
copy link "[URL][DOMAIN_NAME]"
drag, startPoint x: 875, startPoint y: 196, endPoint x: 758, endPoint y: 141, distance: 129.4
click at [875, 196] on body "Dropship POD Storefronts Domains Emails Profit Rewards [PERSON_NAME] Settings L…" at bounding box center [511, 245] width 1023 height 490
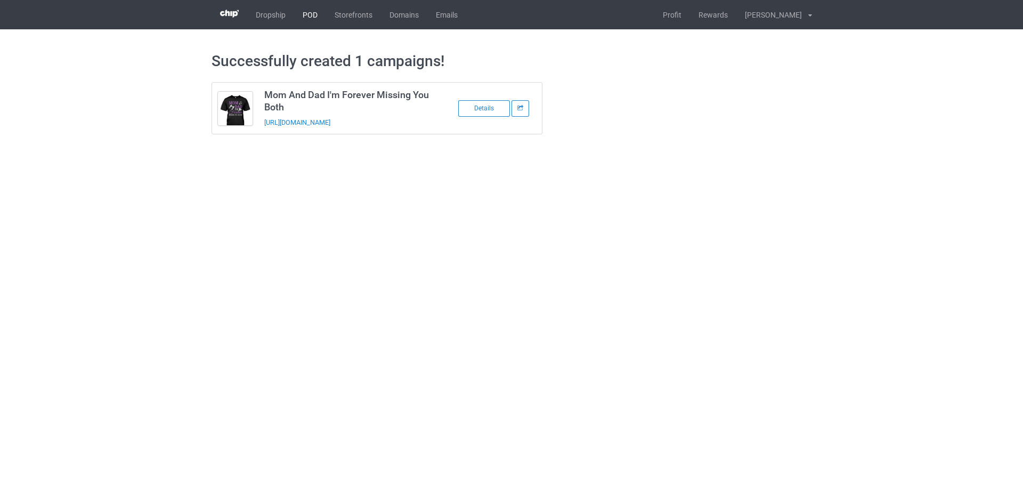
click at [316, 17] on link "POD" at bounding box center [310, 14] width 32 height 29
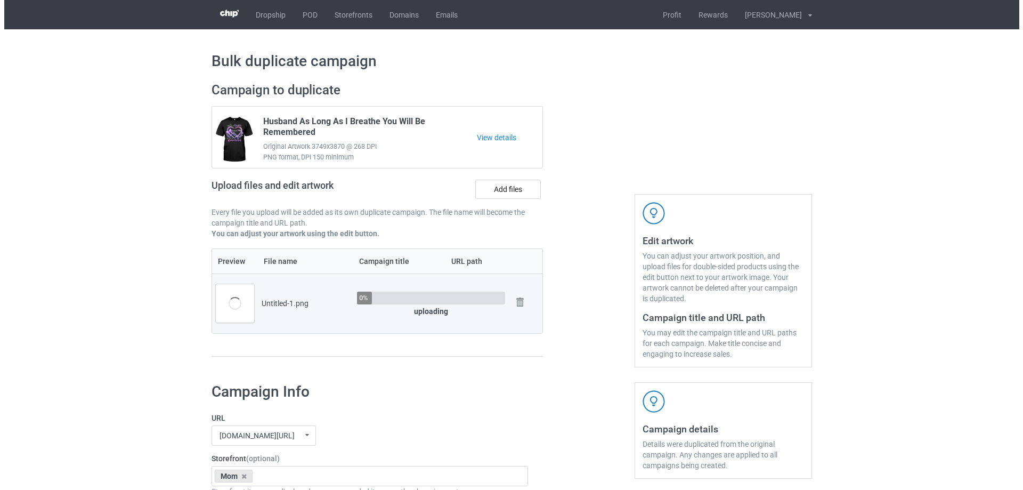
scroll to position [53, 0]
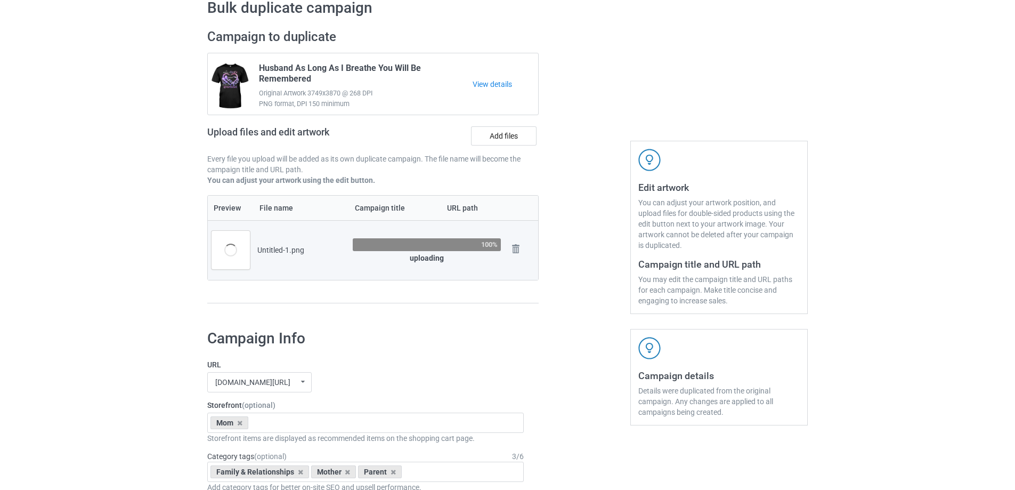
click at [579, 303] on div at bounding box center [584, 171] width 77 height 300
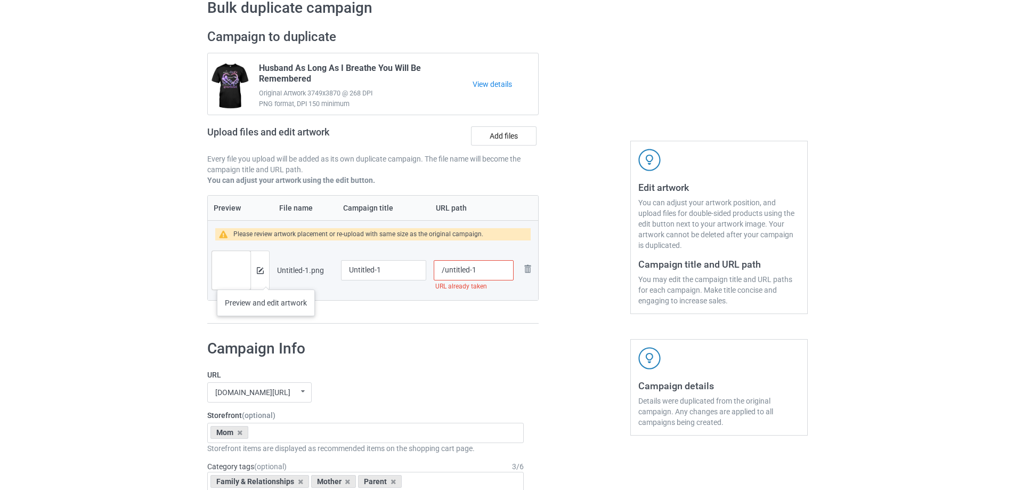
click at [266, 279] on div at bounding box center [259, 270] width 19 height 38
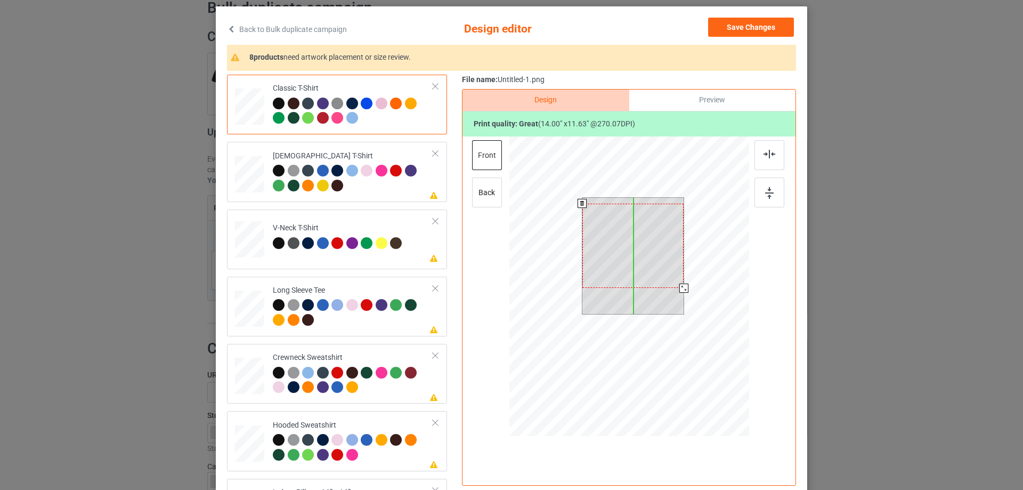
drag, startPoint x: 634, startPoint y: 256, endPoint x: 636, endPoint y: 262, distance: 6.2
click at [636, 262] on div at bounding box center [633, 246] width 102 height 84
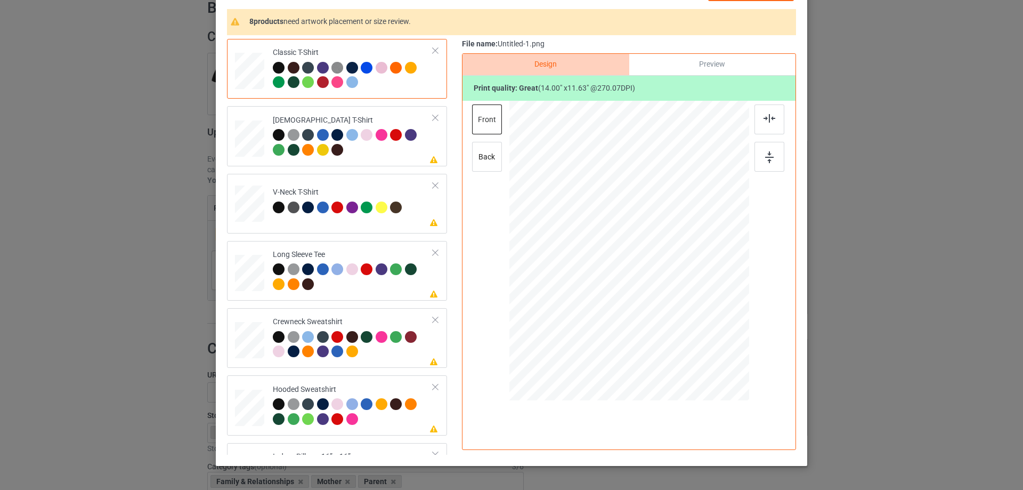
scroll to position [107, 0]
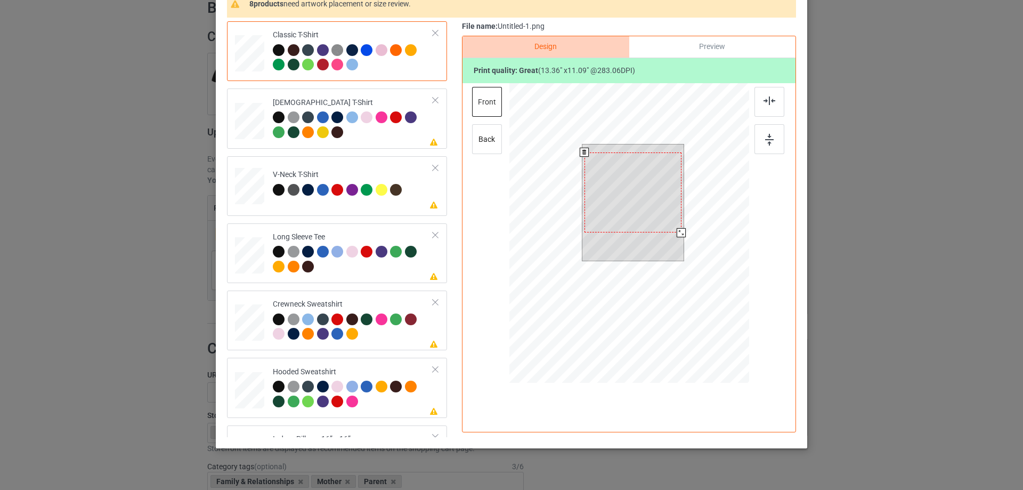
click at [678, 232] on div at bounding box center [681, 232] width 9 height 9
click at [623, 194] on div at bounding box center [632, 189] width 97 height 80
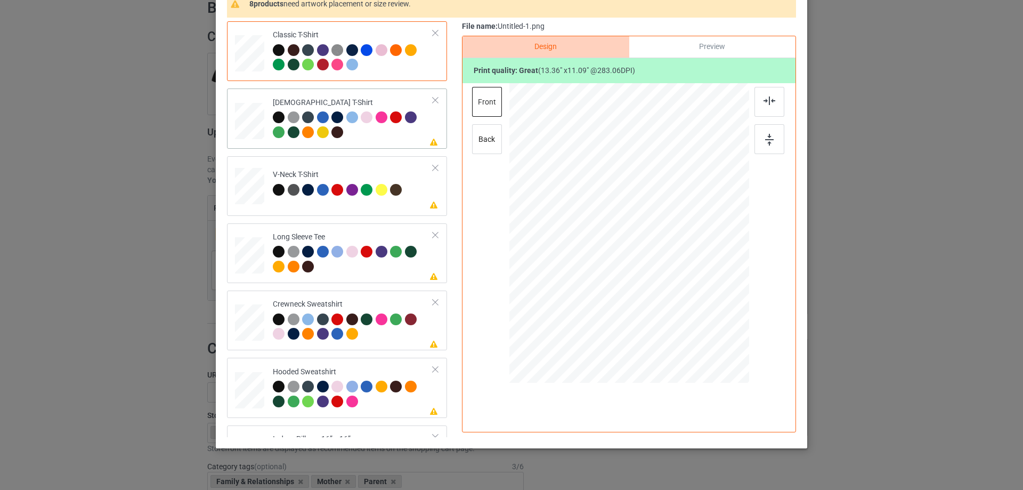
click at [387, 135] on div at bounding box center [353, 125] width 160 height 29
click at [757, 104] on div at bounding box center [769, 102] width 30 height 30
click at [346, 199] on div at bounding box center [353, 191] width 15 height 15
click at [779, 109] on div at bounding box center [769, 102] width 30 height 30
click at [384, 272] on div at bounding box center [353, 260] width 160 height 29
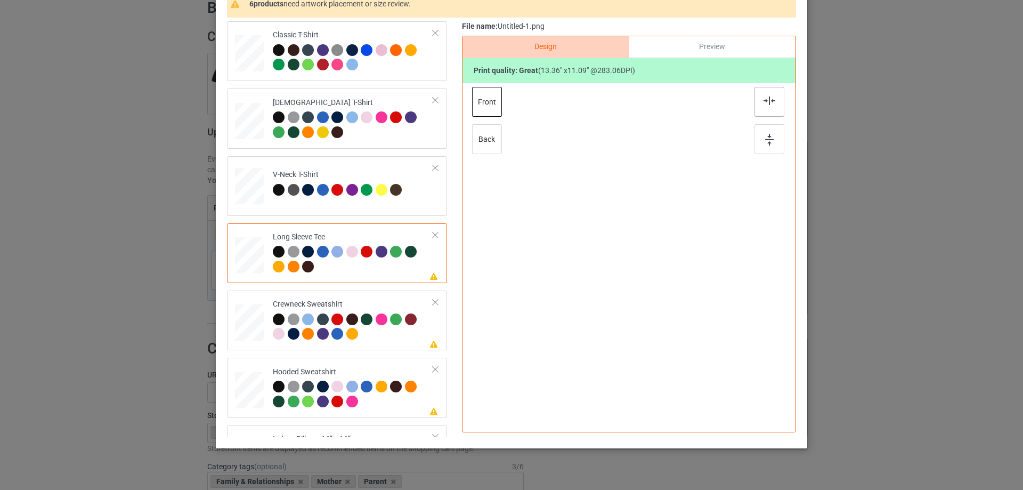
click at [775, 103] on div at bounding box center [769, 102] width 30 height 30
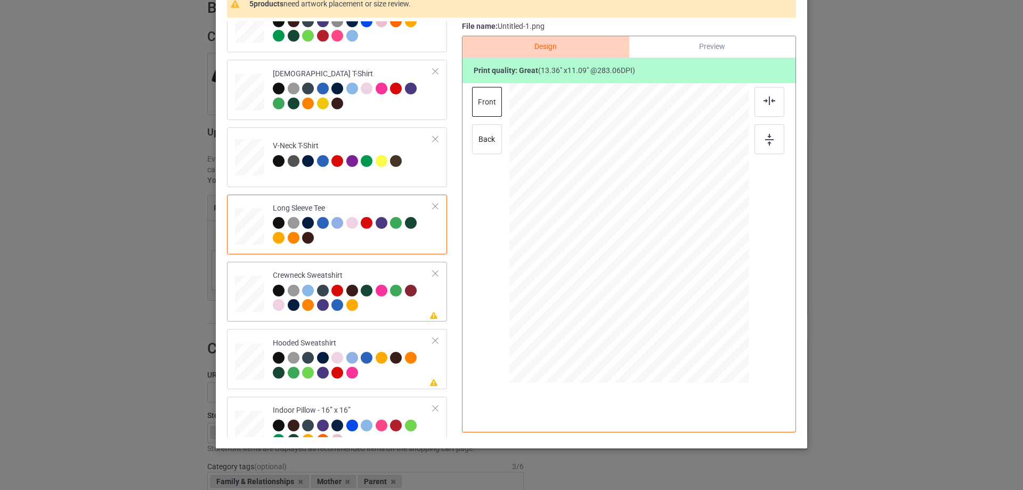
scroll to position [53, 0]
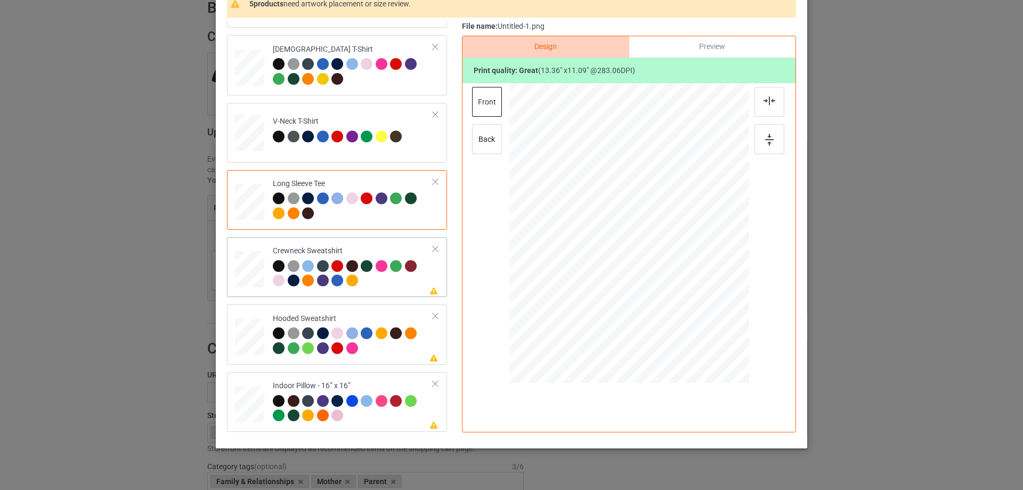
click at [377, 283] on div at bounding box center [353, 274] width 160 height 29
drag, startPoint x: 761, startPoint y: 99, endPoint x: 740, endPoint y: 108, distance: 22.7
click at [763, 99] on img at bounding box center [769, 100] width 12 height 9
click at [396, 356] on div at bounding box center [353, 341] width 160 height 29
click at [767, 95] on div at bounding box center [769, 102] width 30 height 30
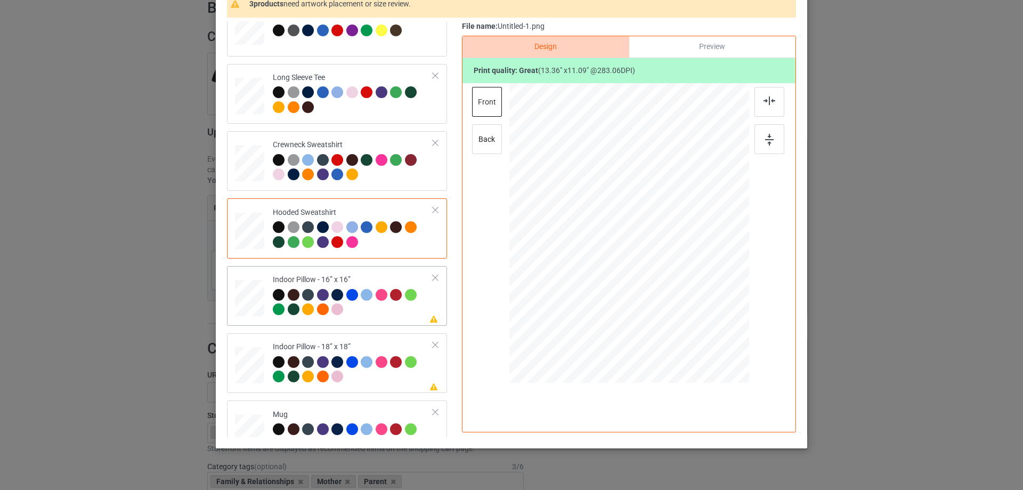
scroll to position [160, 0]
click at [378, 317] on div at bounding box center [353, 302] width 160 height 29
drag, startPoint x: 694, startPoint y: 295, endPoint x: 706, endPoint y: 302, distance: 14.1
click at [707, 302] on div at bounding box center [711, 301] width 9 height 9
click at [647, 44] on div "Preview" at bounding box center [712, 46] width 166 height 21
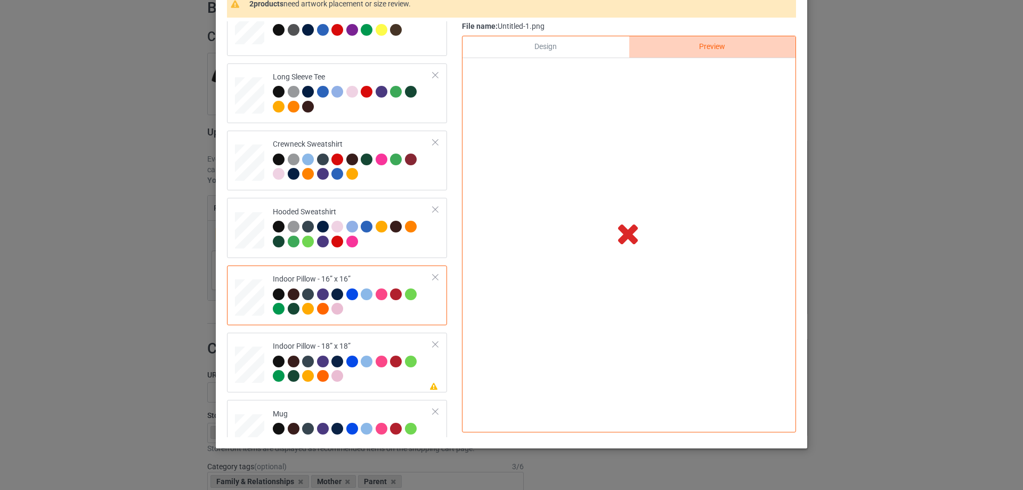
click at [579, 46] on div "Design" at bounding box center [545, 46] width 166 height 21
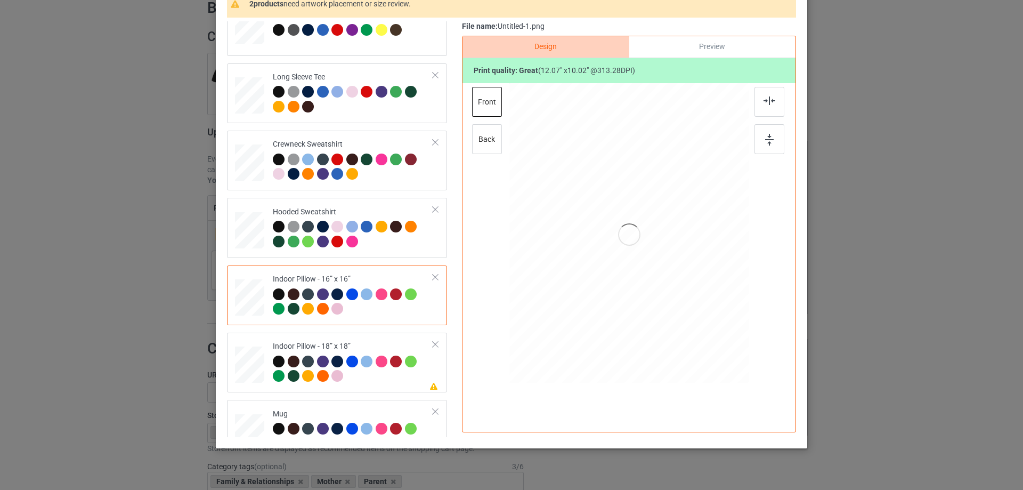
click at [708, 41] on div "Preview" at bounding box center [712, 46] width 166 height 21
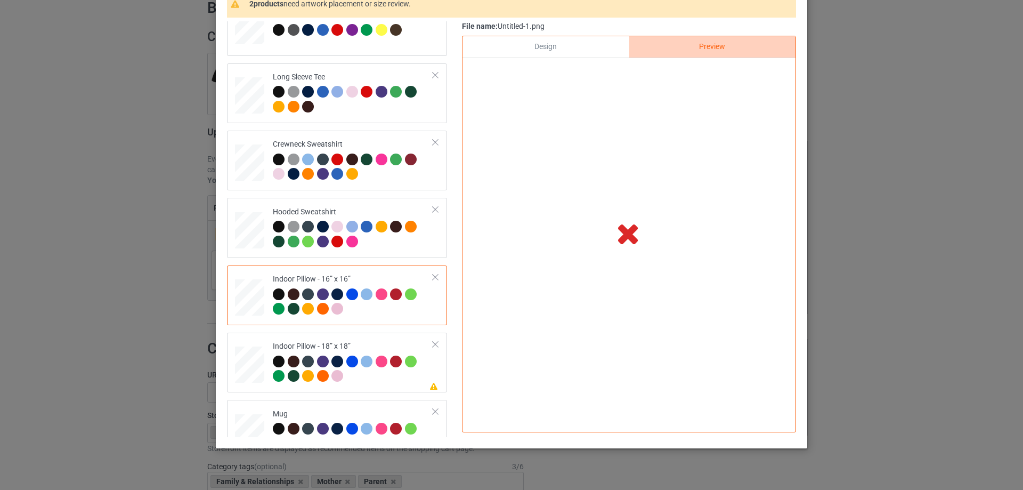
click at [600, 54] on div "Design" at bounding box center [545, 46] width 166 height 21
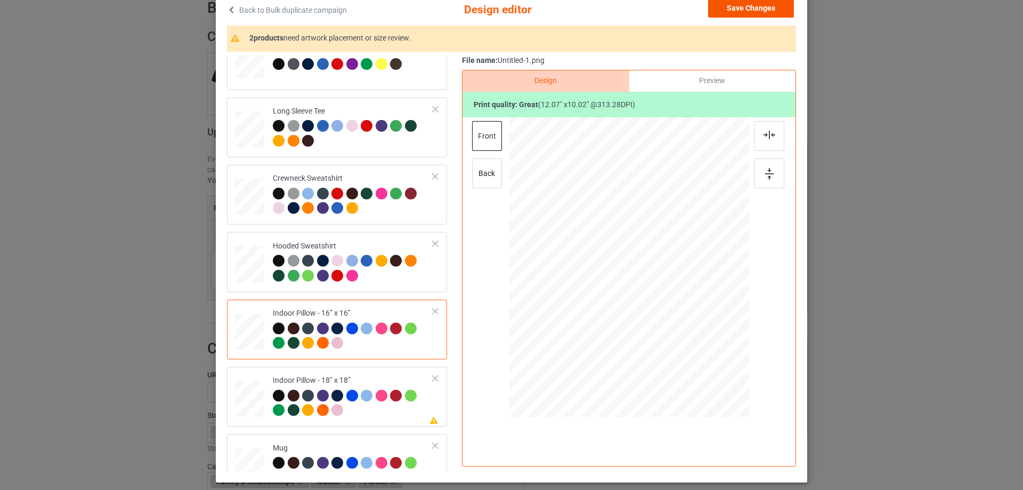
scroll to position [53, 0]
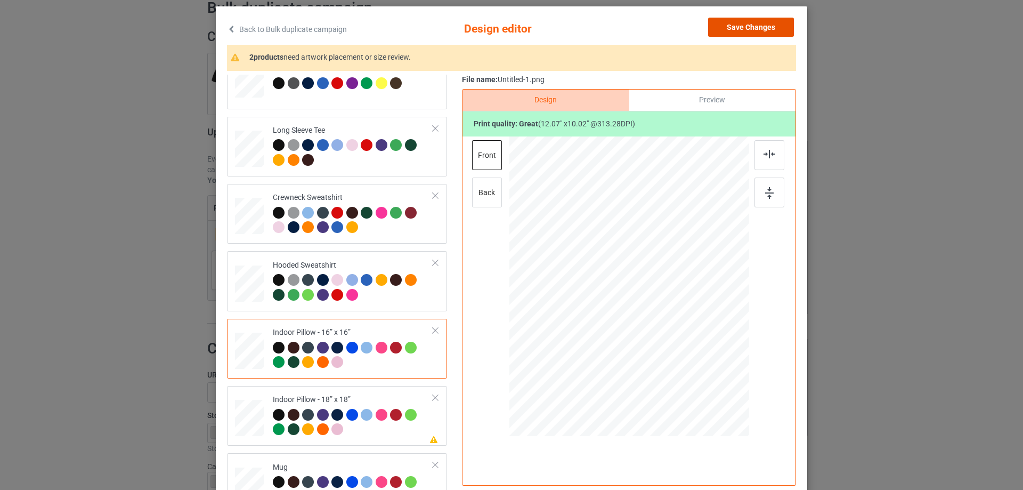
click at [751, 30] on button "Save Changes" at bounding box center [751, 27] width 86 height 19
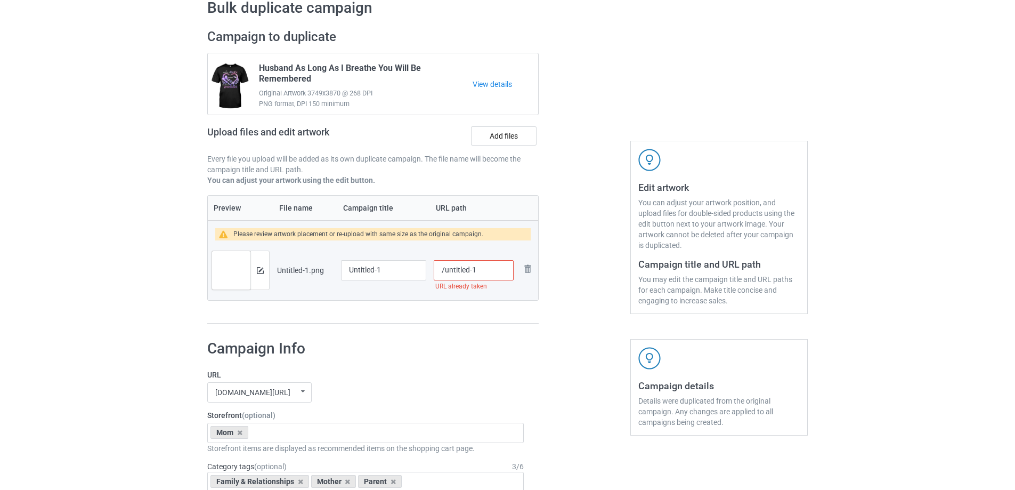
click at [268, 276] on div at bounding box center [259, 270] width 19 height 38
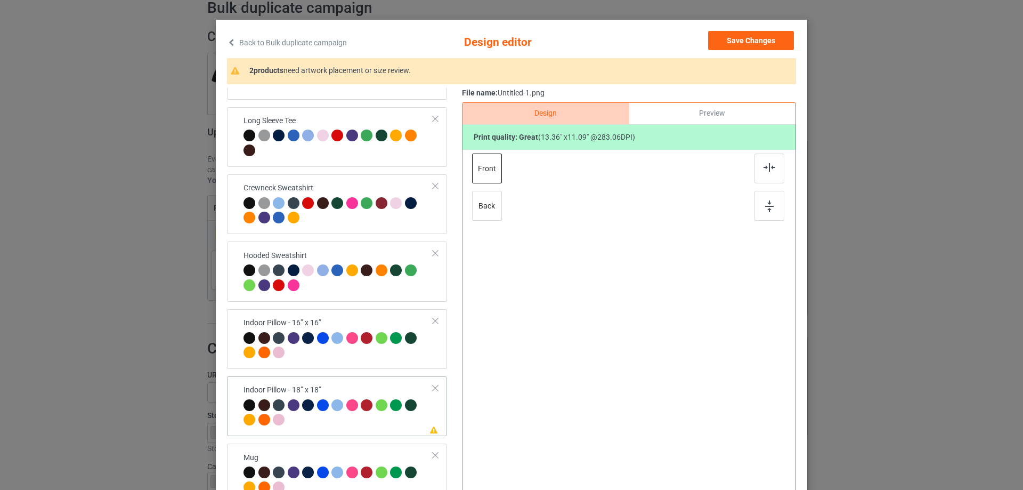
scroll to position [125, 0]
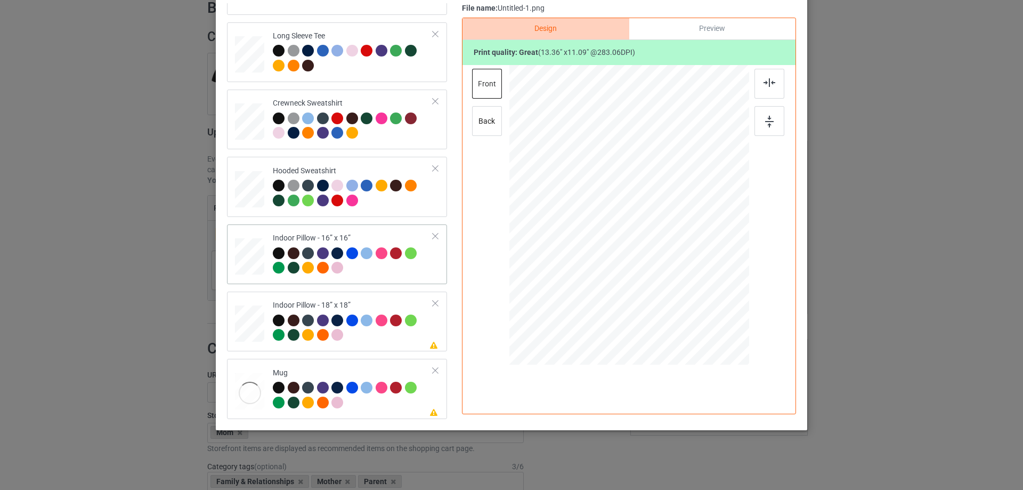
click at [312, 230] on td "Indoor Pillow - 16” x 16”" at bounding box center [353, 254] width 172 height 51
click at [704, 34] on div "Preview" at bounding box center [712, 28] width 166 height 21
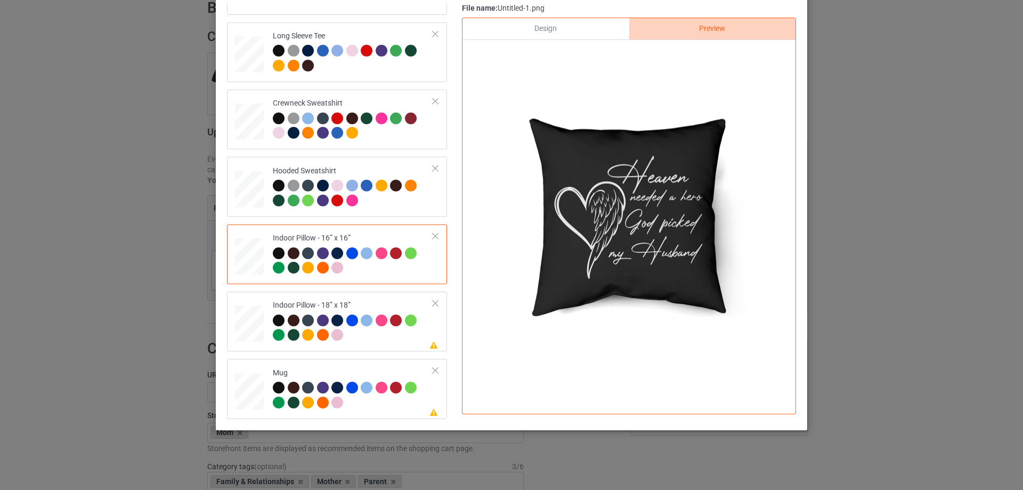
click at [574, 34] on div "Design" at bounding box center [545, 28] width 166 height 21
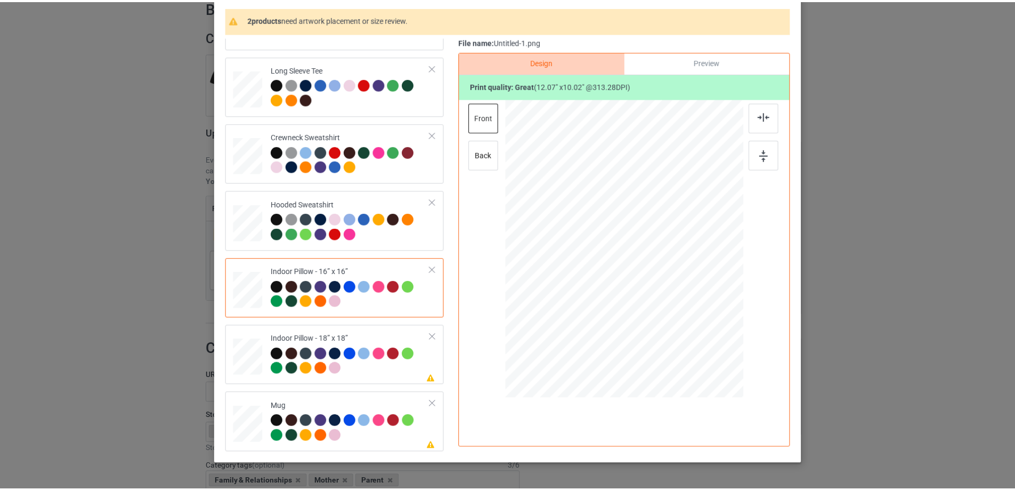
scroll to position [72, 0]
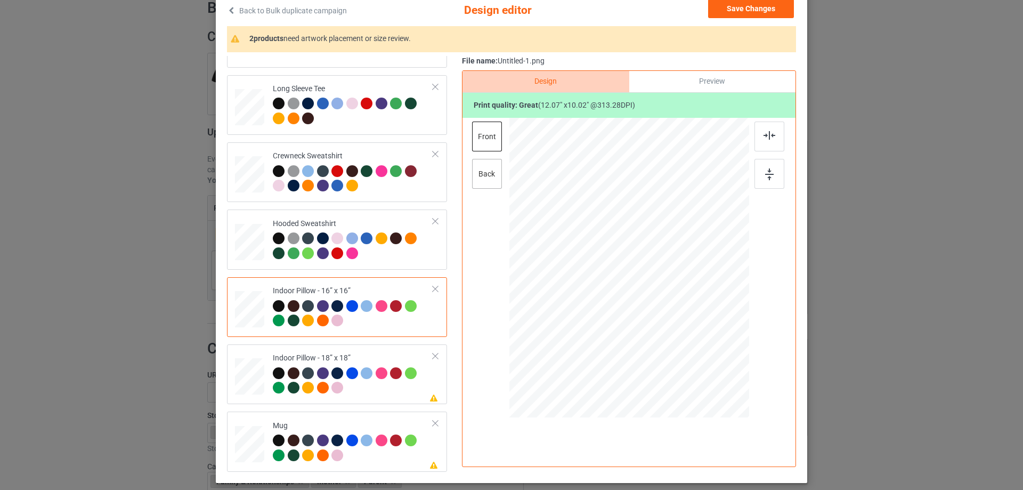
click at [477, 177] on div "back" at bounding box center [487, 174] width 30 height 30
click at [705, 332] on div at bounding box center [709, 334] width 9 height 9
click at [347, 363] on div "Indoor Pillow - 18” x 18”" at bounding box center [353, 373] width 160 height 40
drag, startPoint x: 695, startPoint y: 329, endPoint x: 705, endPoint y: 335, distance: 12.2
click at [705, 335] on div at bounding box center [709, 334] width 9 height 9
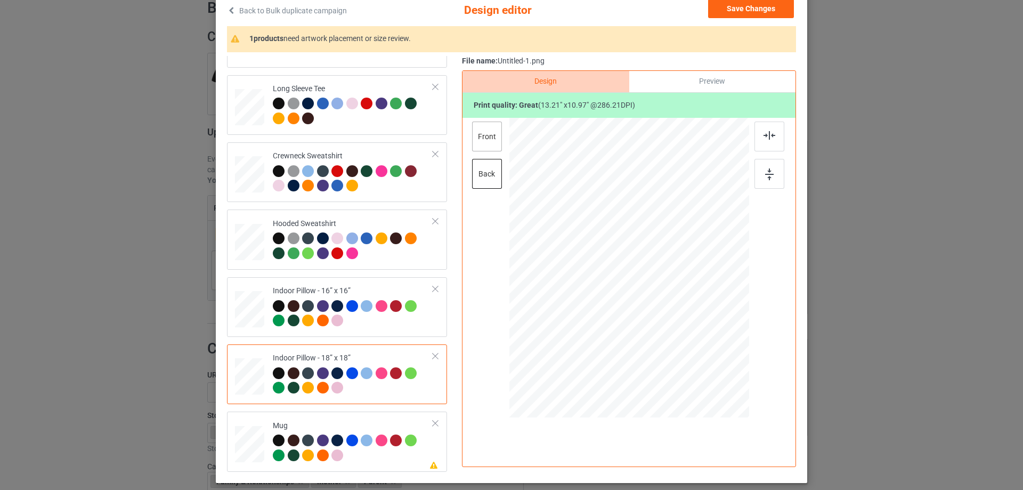
click at [477, 136] on div "front" at bounding box center [487, 136] width 30 height 30
drag, startPoint x: 697, startPoint y: 324, endPoint x: 708, endPoint y: 332, distance: 13.0
click at [708, 332] on div at bounding box center [710, 335] width 9 height 9
click at [334, 425] on div "Mug" at bounding box center [353, 440] width 160 height 40
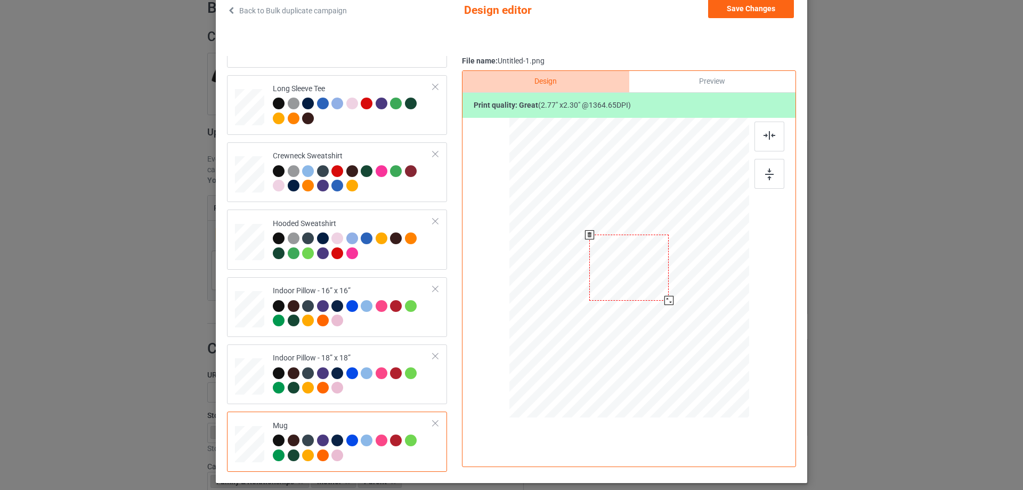
drag, startPoint x: 697, startPoint y: 329, endPoint x: 672, endPoint y: 290, distance: 46.0
click at [672, 290] on div at bounding box center [629, 267] width 240 height 100
drag, startPoint x: 701, startPoint y: 282, endPoint x: 708, endPoint y: 283, distance: 6.6
click at [708, 283] on div at bounding box center [694, 266] width 79 height 66
click at [780, 166] on div at bounding box center [769, 174] width 30 height 30
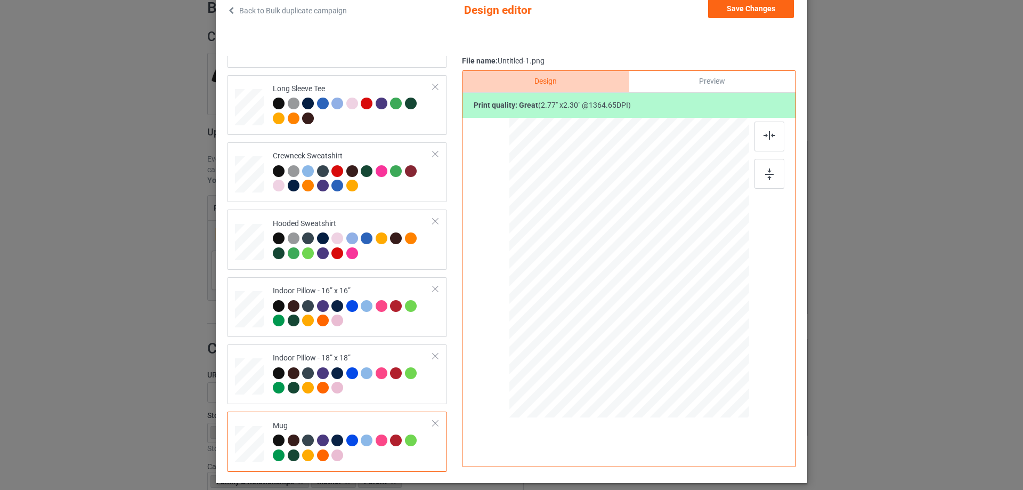
click at [703, 74] on div "Preview" at bounding box center [712, 81] width 166 height 21
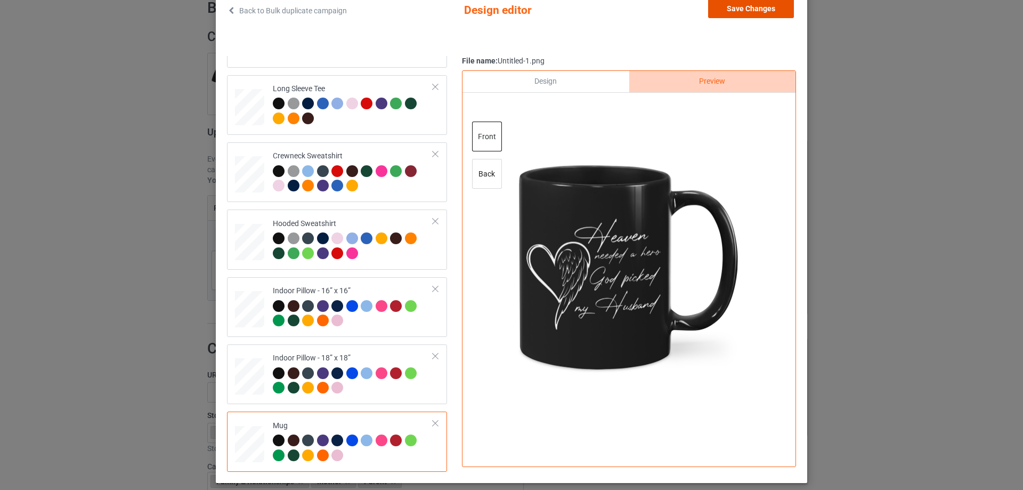
click at [748, 12] on button "Save Changes" at bounding box center [751, 8] width 86 height 19
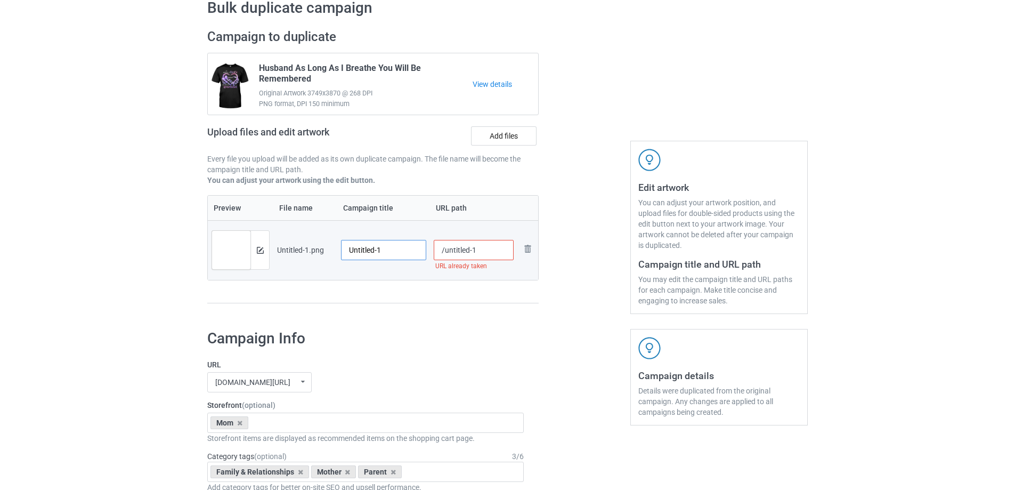
click at [402, 247] on input "Untitled-1" at bounding box center [383, 250] width 85 height 20
paste input "Heaven Needed A Hero God Picked My Husband"
type input "Heaven Needed A Hero God Picked My Husband"
click at [391, 304] on div at bounding box center [372, 303] width 331 height 1
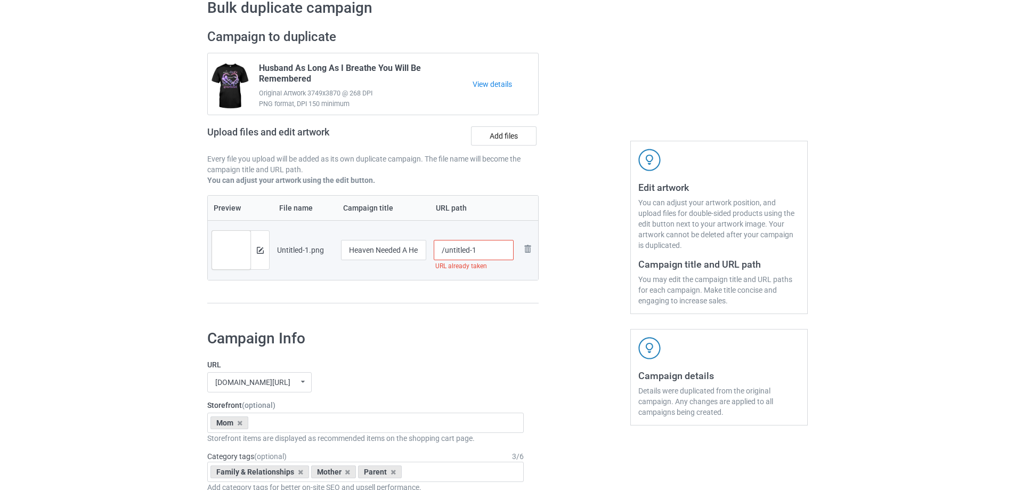
drag, startPoint x: 444, startPoint y: 251, endPoint x: 495, endPoint y: 245, distance: 51.5
click at [495, 245] on input "/untitled-1" at bounding box center [474, 250] width 80 height 20
drag, startPoint x: 462, startPoint y: 251, endPoint x: 476, endPoint y: 250, distance: 14.4
click at [476, 250] on input "/hnah2" at bounding box center [474, 250] width 80 height 20
type input "/hnah"
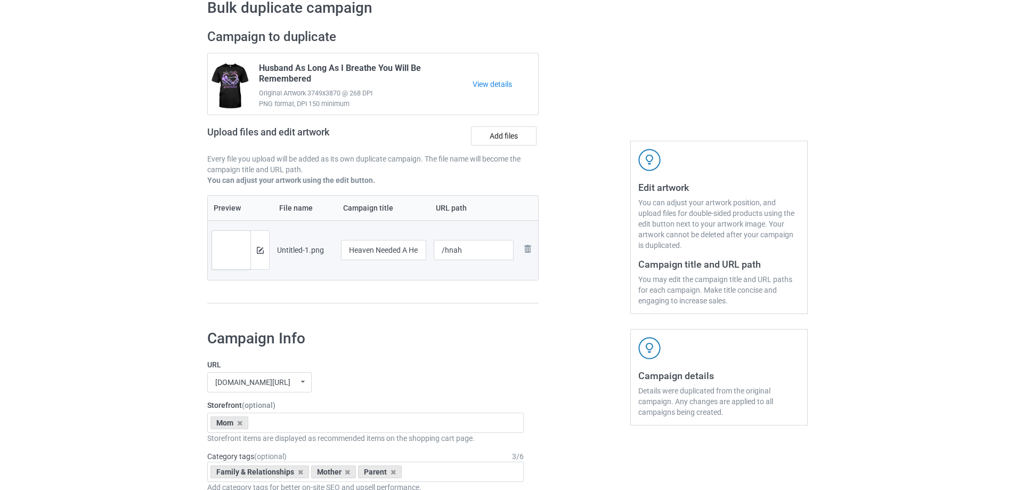
click at [548, 238] on div at bounding box center [584, 171] width 77 height 300
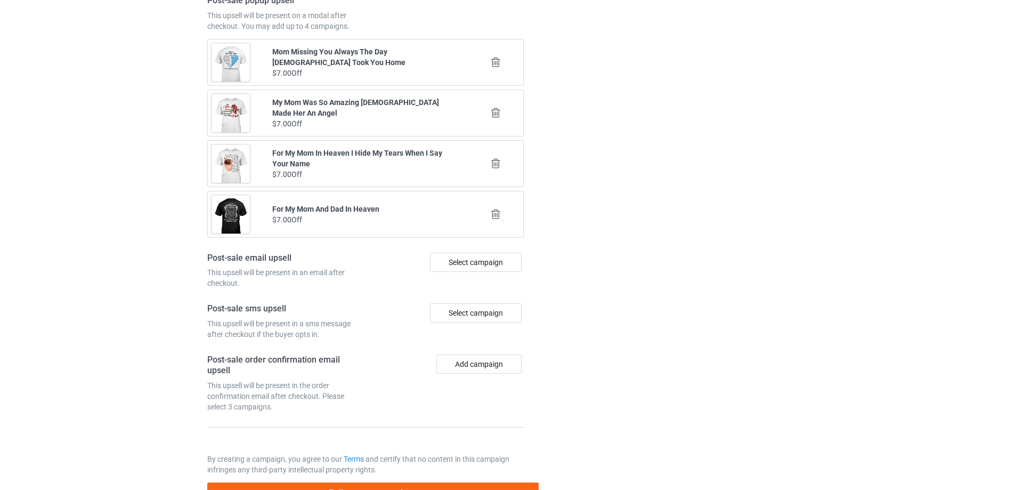
scroll to position [1240, 0]
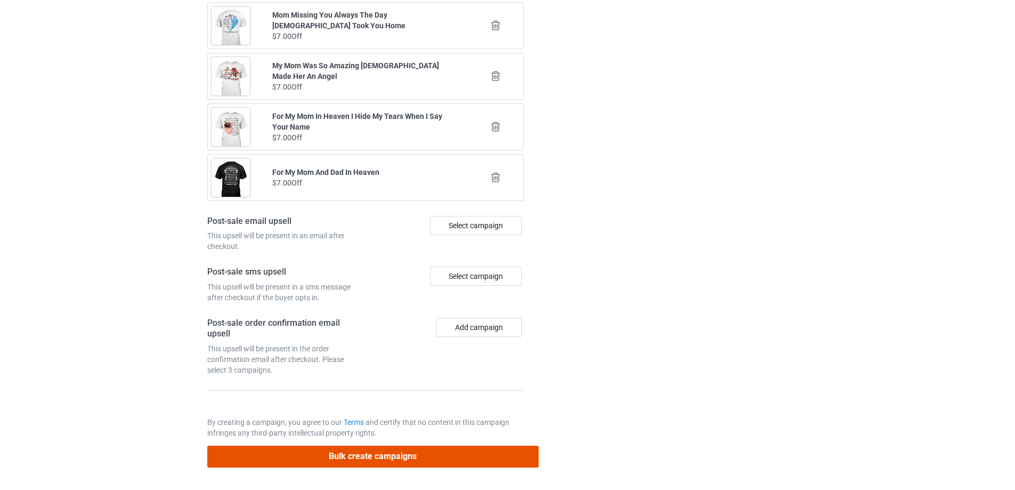
click at [420, 457] on button "Bulk create campaigns" at bounding box center [372, 456] width 331 height 22
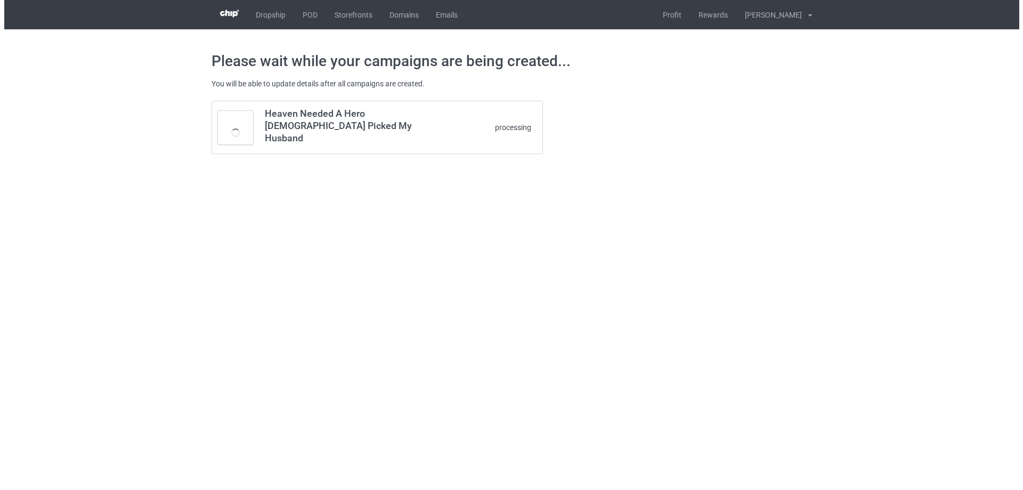
scroll to position [0, 0]
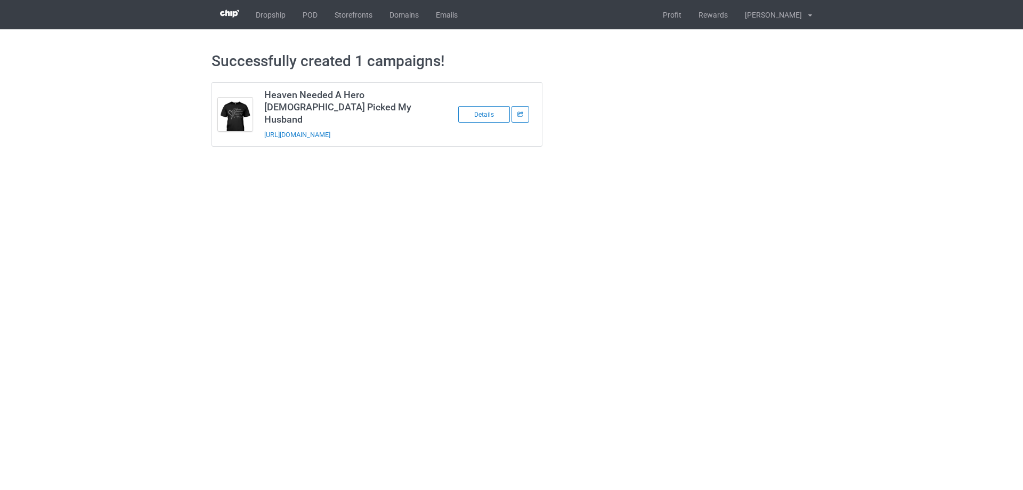
drag, startPoint x: 410, startPoint y: 123, endPoint x: 262, endPoint y: 131, distance: 147.8
click at [262, 131] on td "Heaven Needed A Hero God Picked My Husband https://www.sendinglovetoheaven.com/…" at bounding box center [348, 114] width 180 height 63
copy link "https://www.sendinglovetoheaven.com/hnah"
click at [879, 138] on div "Successfully created 1 campaigns! Heaven Needed A Hero God Picked My Husband ht…" at bounding box center [511, 99] width 1023 height 140
click at [311, 20] on link "POD" at bounding box center [310, 14] width 32 height 29
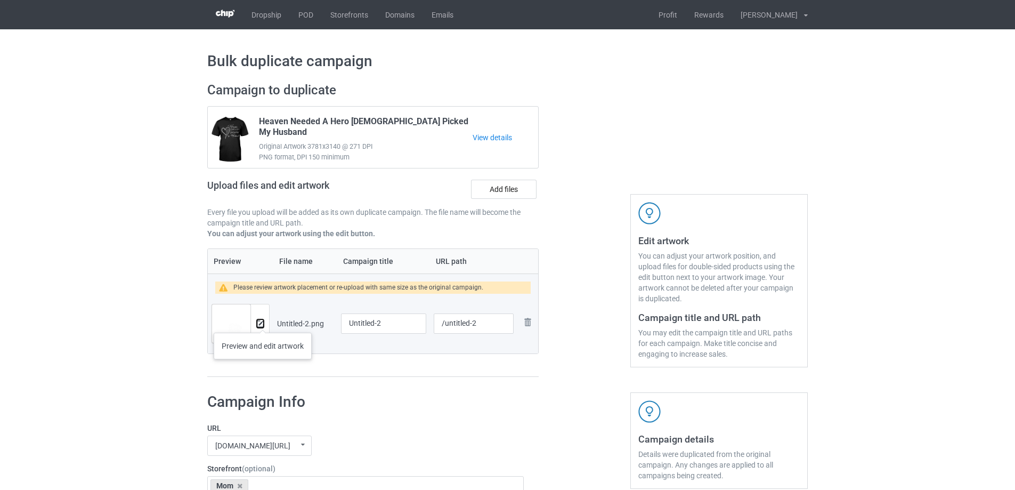
click at [263, 322] on img at bounding box center [260, 323] width 7 height 7
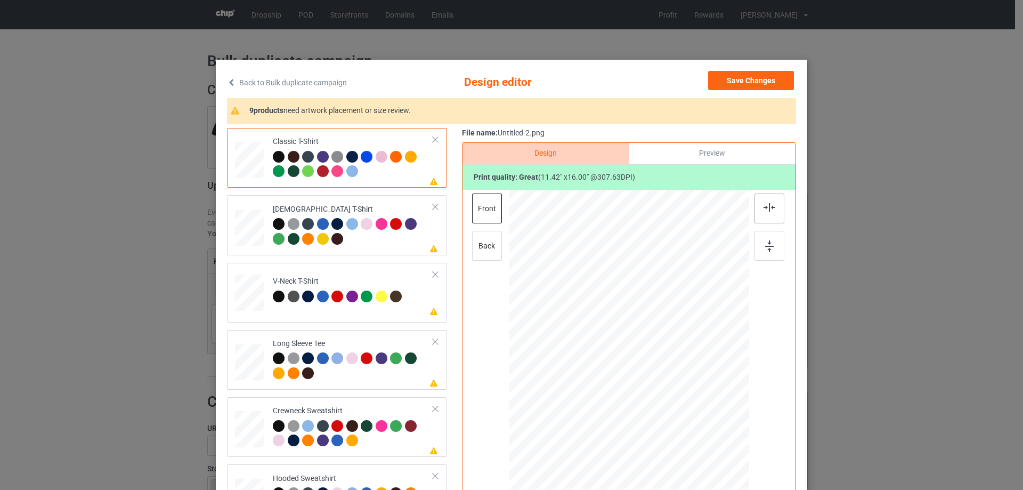
click at [770, 216] on div at bounding box center [769, 208] width 30 height 30
click at [378, 240] on div at bounding box center [353, 232] width 160 height 29
click at [775, 208] on div at bounding box center [769, 208] width 30 height 30
click at [327, 270] on td "Please review artwork placement V-Neck T-Shirt" at bounding box center [353, 290] width 172 height 47
click at [774, 205] on div at bounding box center [769, 208] width 30 height 30
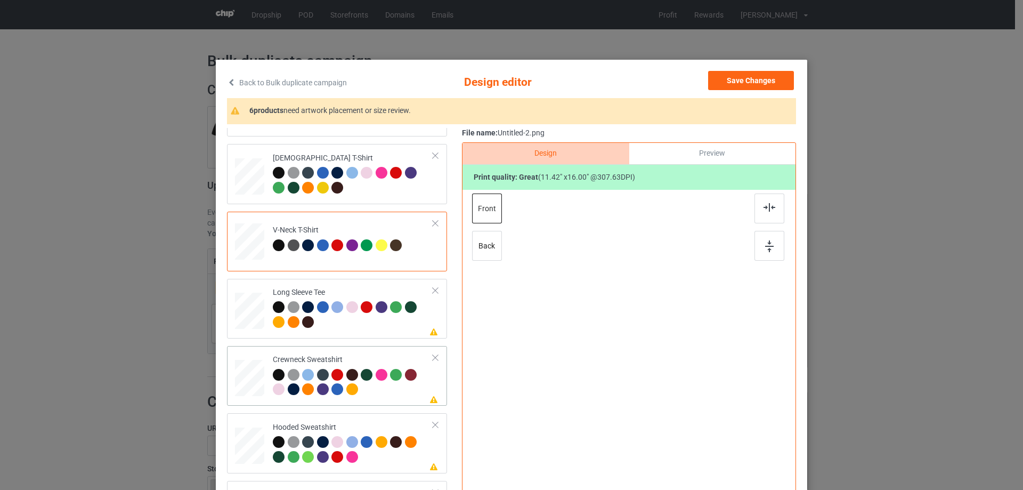
scroll to position [160, 0]
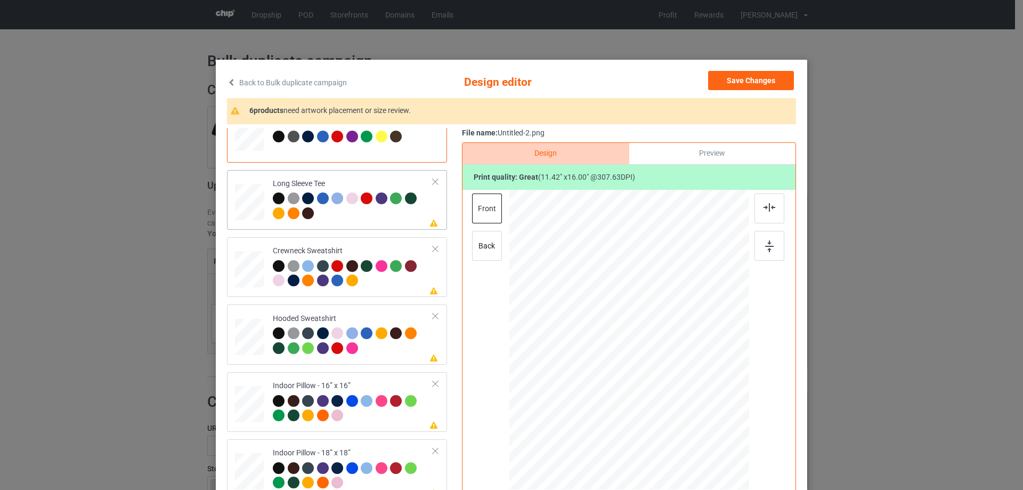
click at [386, 215] on div at bounding box center [353, 206] width 160 height 29
click at [765, 213] on div at bounding box center [769, 208] width 30 height 30
click at [375, 288] on div at bounding box center [353, 274] width 160 height 29
click at [755, 212] on div at bounding box center [769, 208] width 30 height 30
click at [352, 307] on div "Please review artwork placement Hooded Sweatshirt" at bounding box center [337, 334] width 220 height 60
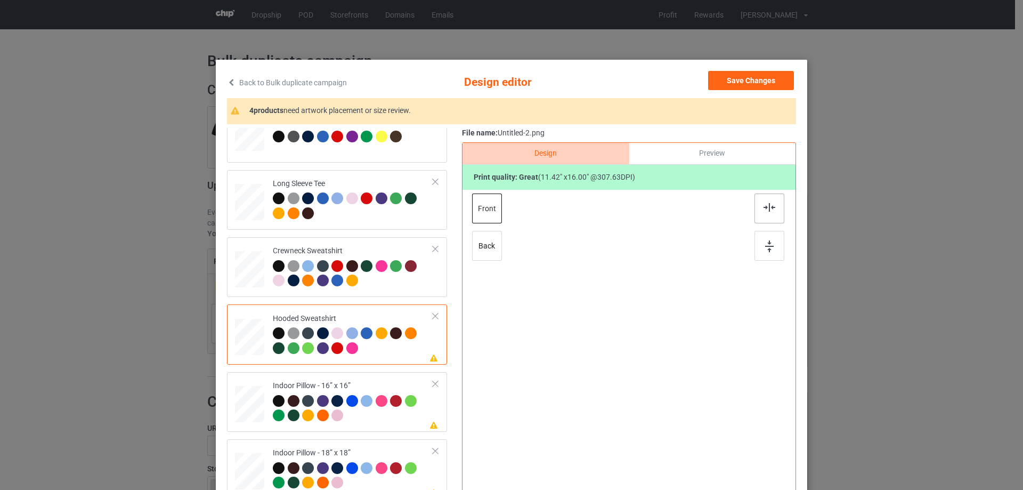
click at [780, 205] on div at bounding box center [769, 208] width 30 height 30
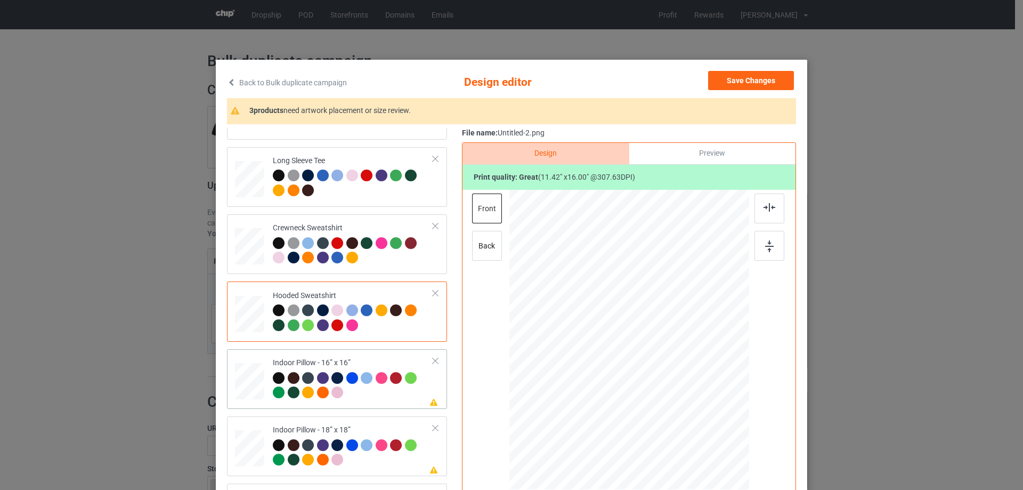
click at [363, 357] on div "Indoor Pillow - 16” x 16”" at bounding box center [353, 377] width 160 height 40
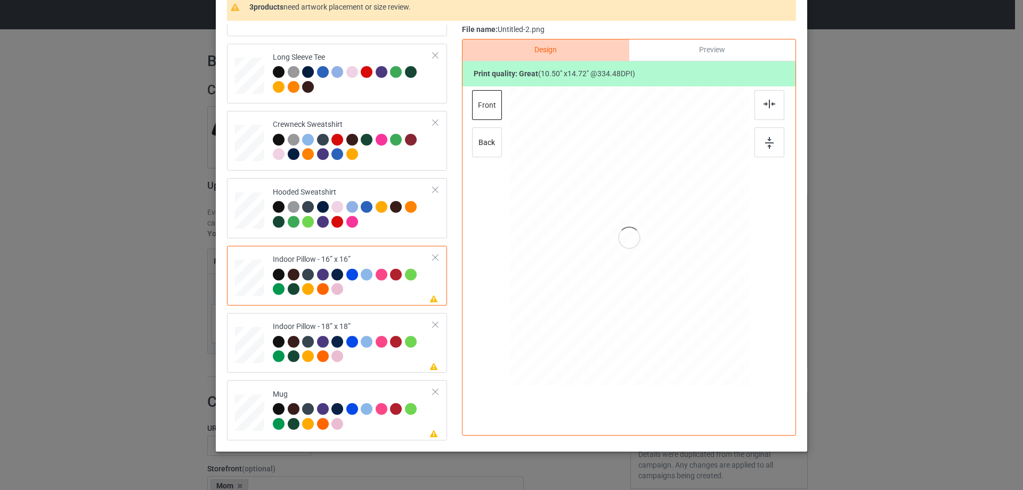
scroll to position [107, 0]
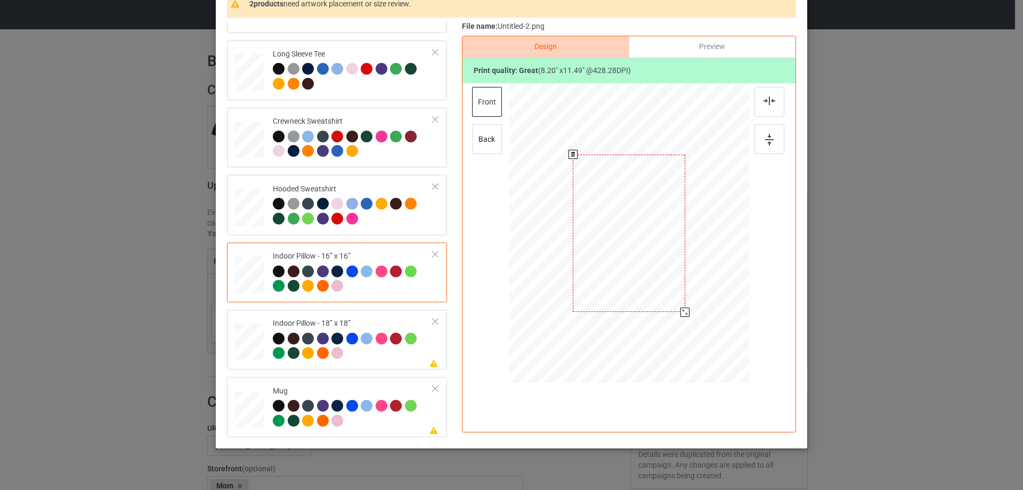
click at [688, 307] on div at bounding box center [629, 232] width 240 height 239
click at [710, 53] on div "Preview" at bounding box center [712, 46] width 166 height 21
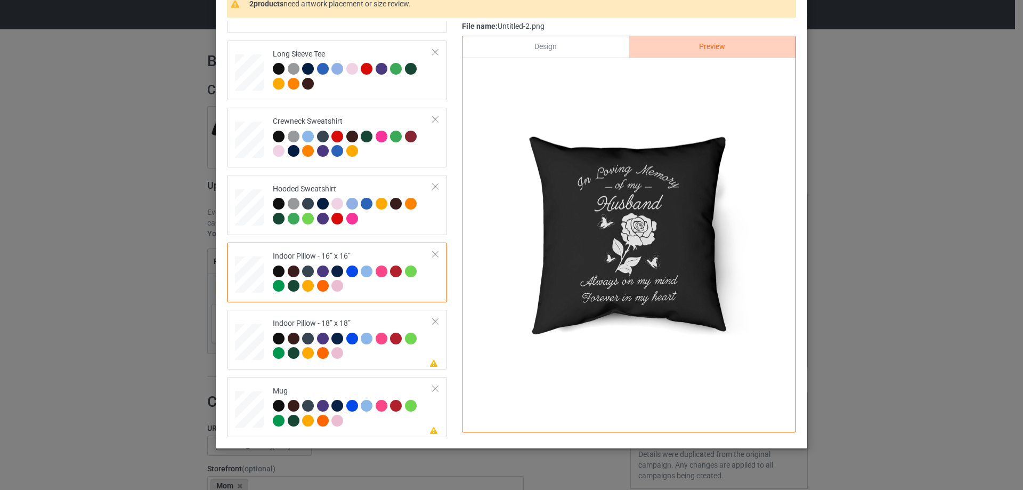
click at [599, 50] on div "Design" at bounding box center [545, 46] width 166 height 21
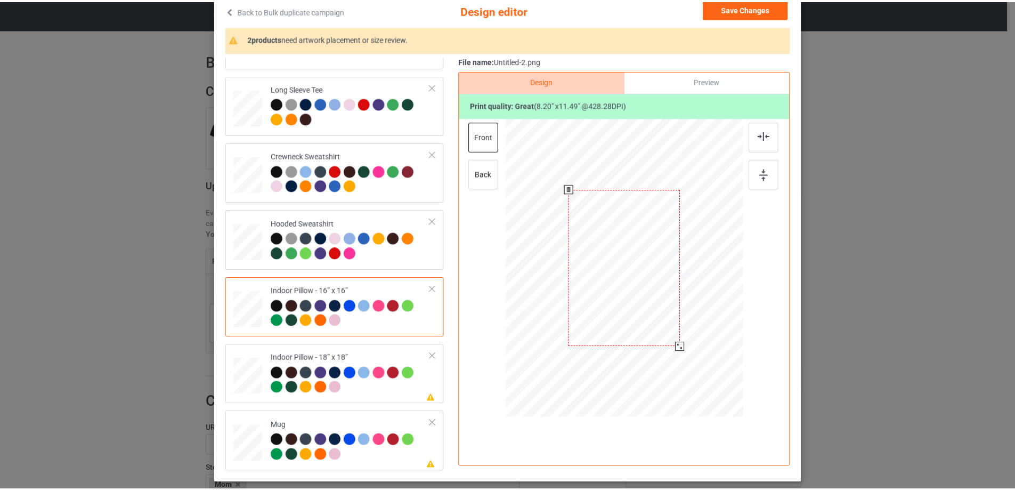
scroll to position [53, 0]
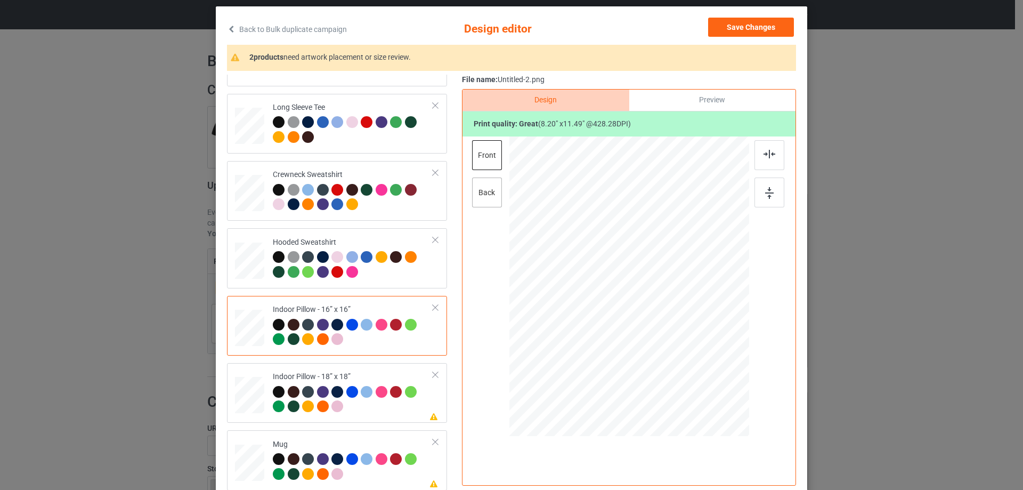
click at [490, 193] on div "back" at bounding box center [487, 192] width 30 height 30
drag, startPoint x: 697, startPoint y: 388, endPoint x: 685, endPoint y: 364, distance: 27.2
click at [685, 364] on div at bounding box center [685, 365] width 9 height 9
click at [326, 375] on div "Indoor Pillow - 18” x 18”" at bounding box center [353, 391] width 160 height 40
drag, startPoint x: 694, startPoint y: 388, endPoint x: 682, endPoint y: 364, distance: 26.2
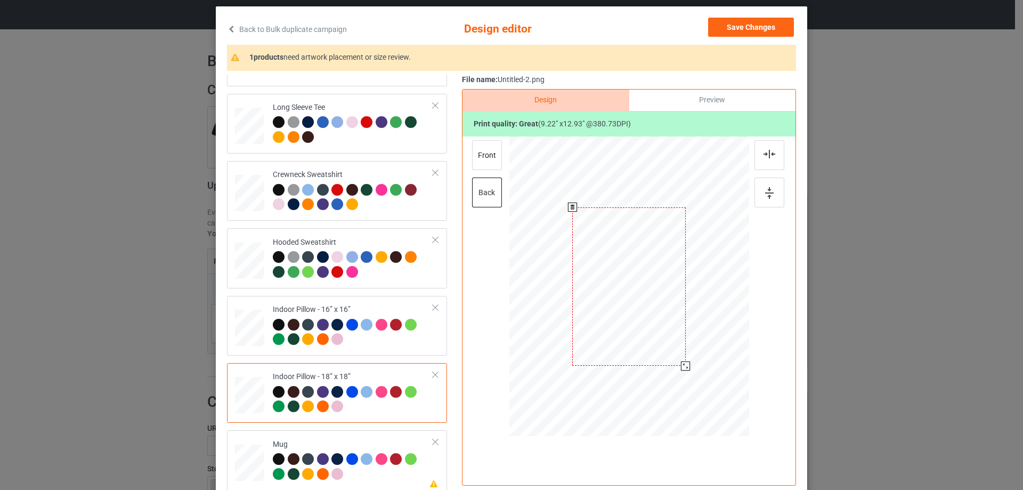
click at [682, 364] on div at bounding box center [685, 365] width 9 height 9
click at [493, 155] on div "front" at bounding box center [487, 155] width 30 height 30
drag, startPoint x: 698, startPoint y: 387, endPoint x: 683, endPoint y: 363, distance: 28.1
click at [683, 363] on div at bounding box center [684, 364] width 9 height 9
click at [299, 432] on div "Please review artwork placement Mug" at bounding box center [337, 460] width 220 height 60
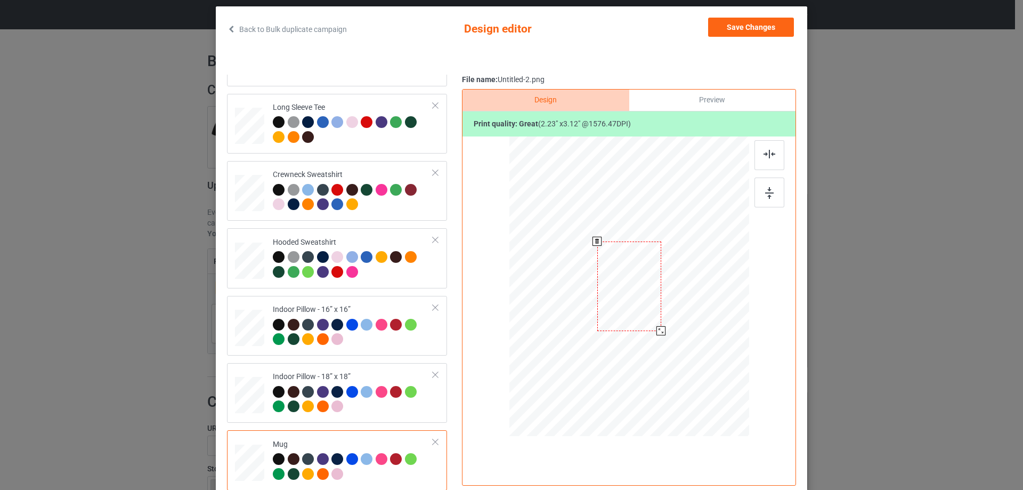
drag, startPoint x: 697, startPoint y: 387, endPoint x: 669, endPoint y: 320, distance: 73.1
click at [669, 320] on div at bounding box center [629, 286] width 240 height 100
click at [695, 315] on div at bounding box center [696, 284] width 64 height 90
click at [771, 199] on div at bounding box center [769, 192] width 30 height 30
click at [696, 281] on div at bounding box center [695, 286] width 64 height 90
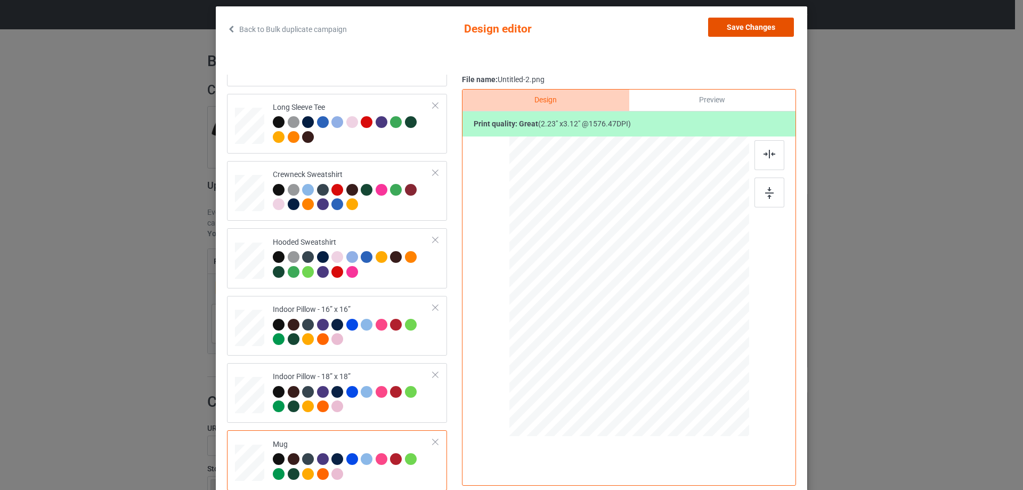
click at [758, 30] on button "Save Changes" at bounding box center [751, 27] width 86 height 19
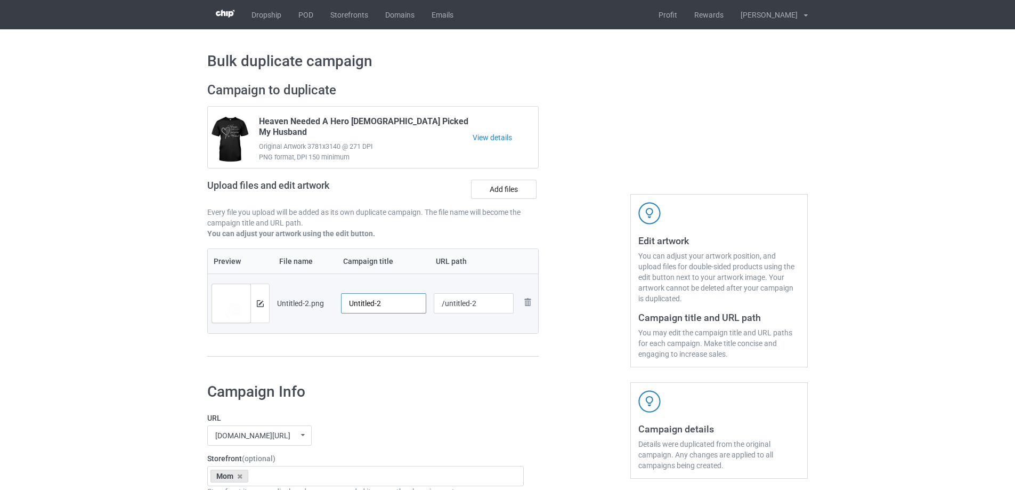
click at [379, 303] on input "Untitled-2" at bounding box center [383, 303] width 85 height 20
click at [393, 303] on input "Untitled-2" at bounding box center [383, 303] width 85 height 20
paste input "In Loving Memory Of My Husband Always On My Mind Forever In My Heart"
type input "In Loving Memory Of My Husband Always On My Mind Forever In My Heart"
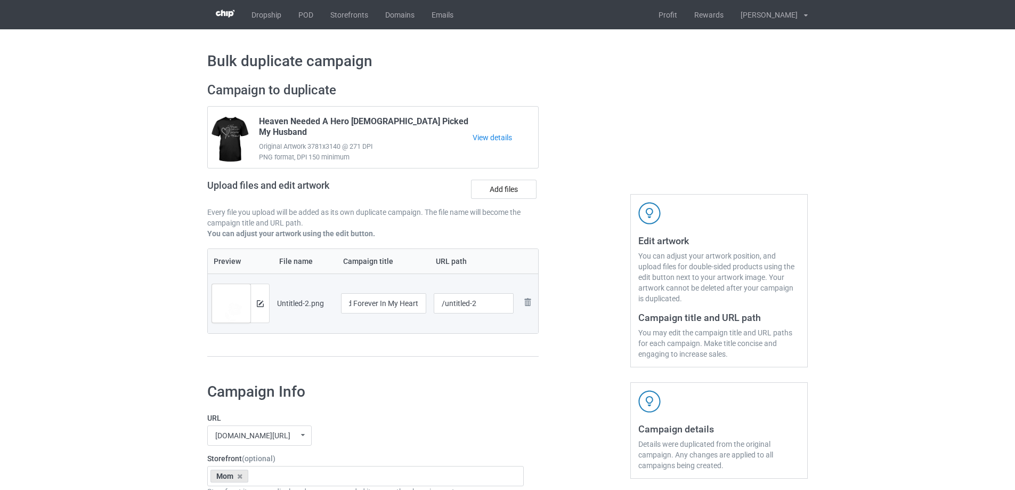
click at [415, 336] on div "Preview File name Campaign title URL path Preview and edit artwork Untitled-2.p…" at bounding box center [372, 302] width 331 height 109
drag, startPoint x: 446, startPoint y: 304, endPoint x: 491, endPoint y: 302, distance: 45.3
click at [491, 302] on input "/untitled-2" at bounding box center [474, 303] width 80 height 20
drag, startPoint x: 456, startPoint y: 304, endPoint x: 462, endPoint y: 304, distance: 6.4
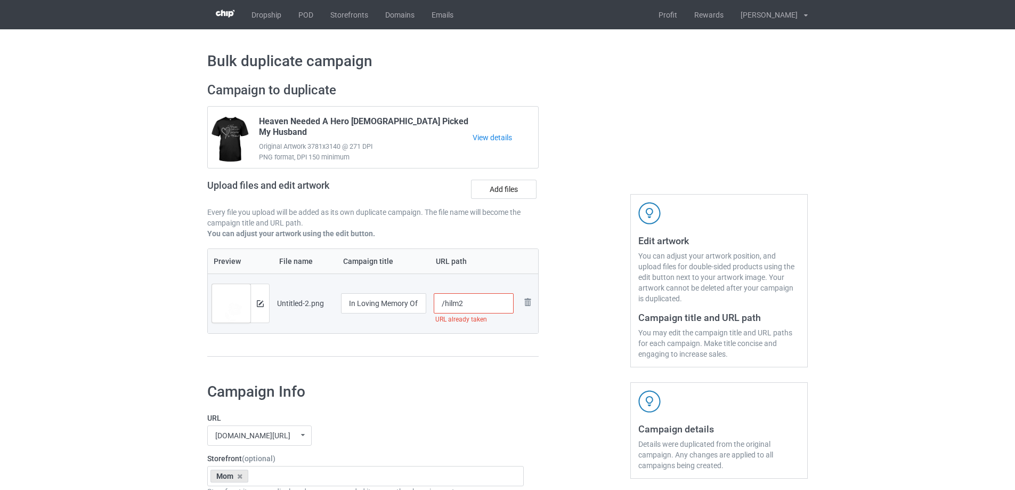
click at [462, 304] on input "/hilm2" at bounding box center [474, 303] width 80 height 20
drag, startPoint x: 458, startPoint y: 304, endPoint x: 476, endPoint y: 304, distance: 18.1
click at [476, 304] on input "/hilm5" at bounding box center [474, 303] width 80 height 20
drag, startPoint x: 459, startPoint y: 302, endPoint x: 472, endPoint y: 302, distance: 13.3
click at [472, 302] on input "/hilm6" at bounding box center [474, 303] width 80 height 20
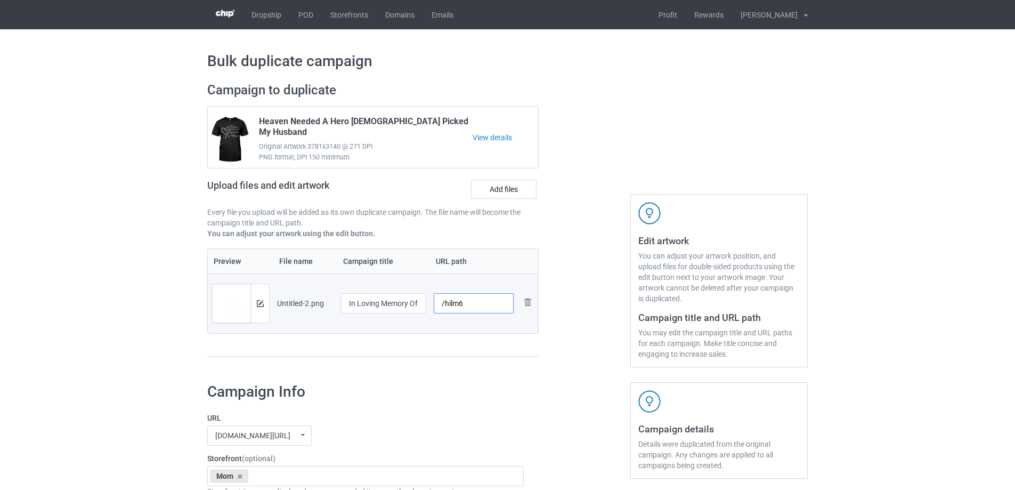
type input "/hilm6"
click at [479, 332] on td "/hilm6" at bounding box center [474, 303] width 88 height 60
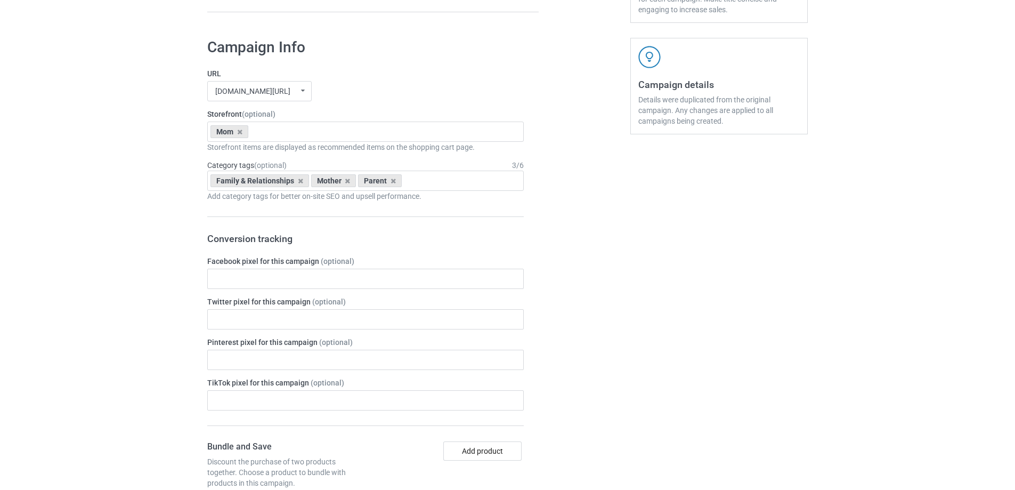
scroll to position [1240, 0]
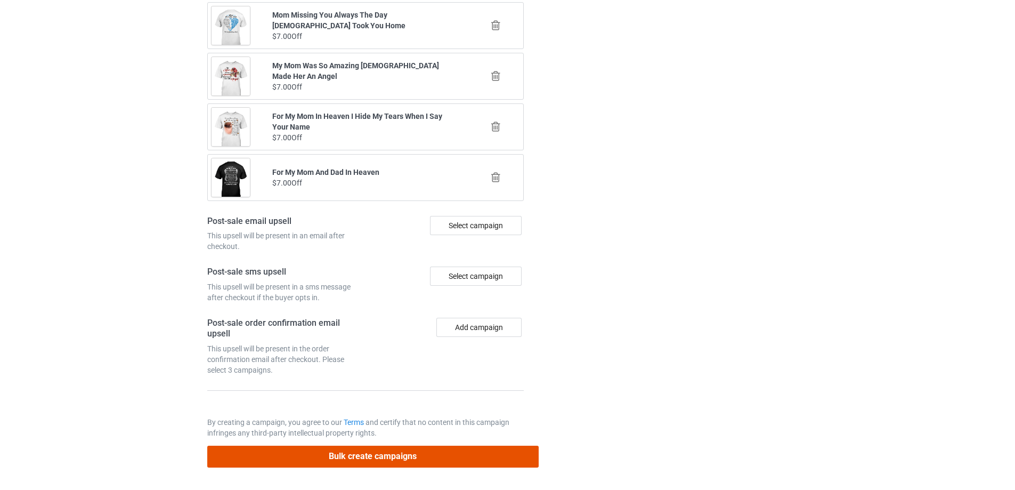
click at [426, 454] on button "Bulk create campaigns" at bounding box center [372, 456] width 331 height 22
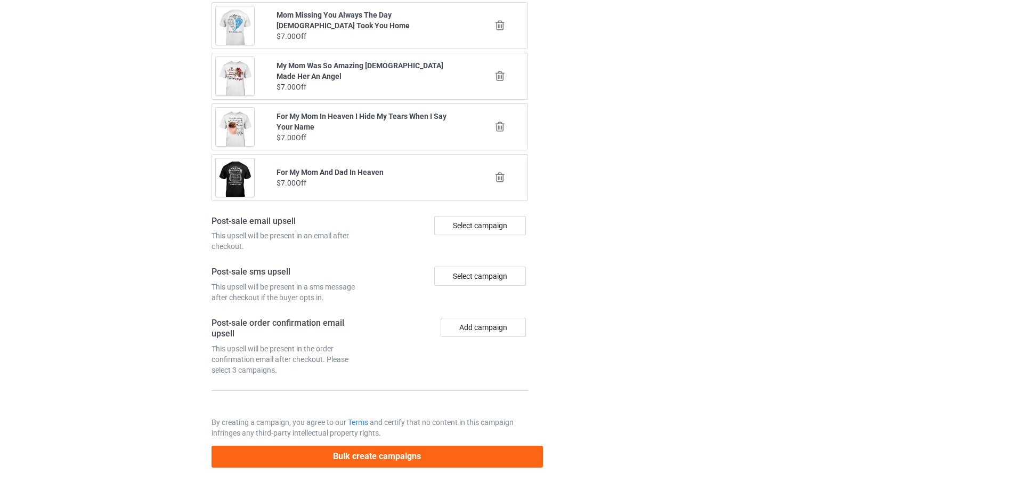
scroll to position [0, 0]
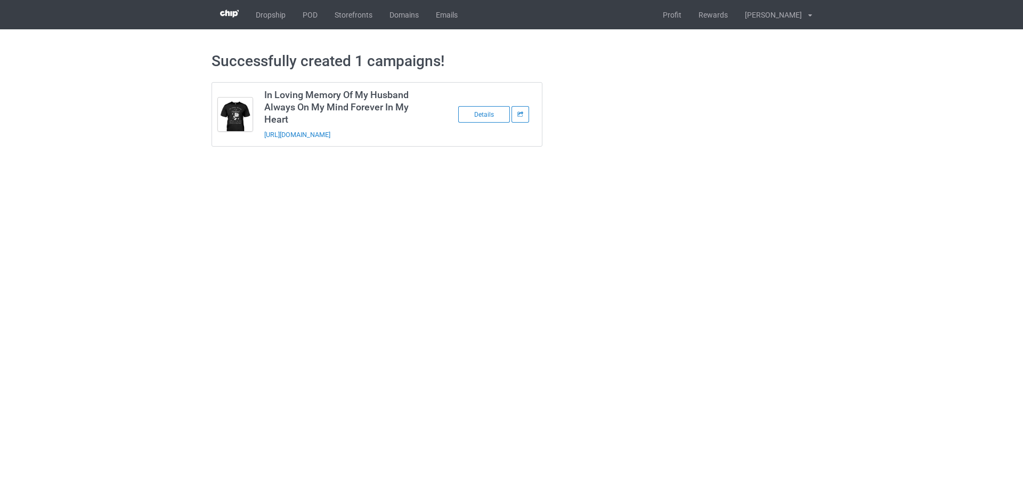
drag, startPoint x: 420, startPoint y: 131, endPoint x: 254, endPoint y: 144, distance: 166.7
click at [254, 144] on tbody "In Loving Memory Of My Husband Always On My Mind Forever In My Heart https://ww…" at bounding box center [377, 114] width 330 height 63
click at [410, 139] on div "https://www.sendinglovetoheaven.com/hilm6" at bounding box center [338, 134] width 149 height 11
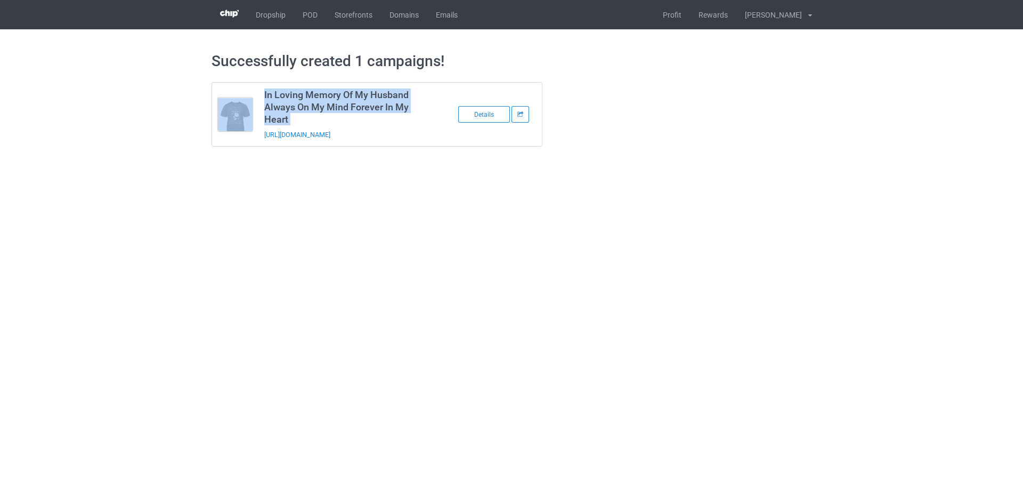
copy tbody "In Loving Memory Of My Husband Always On My Mind Forever In My Heart"
